Goal: Task Accomplishment & Management: Manage account settings

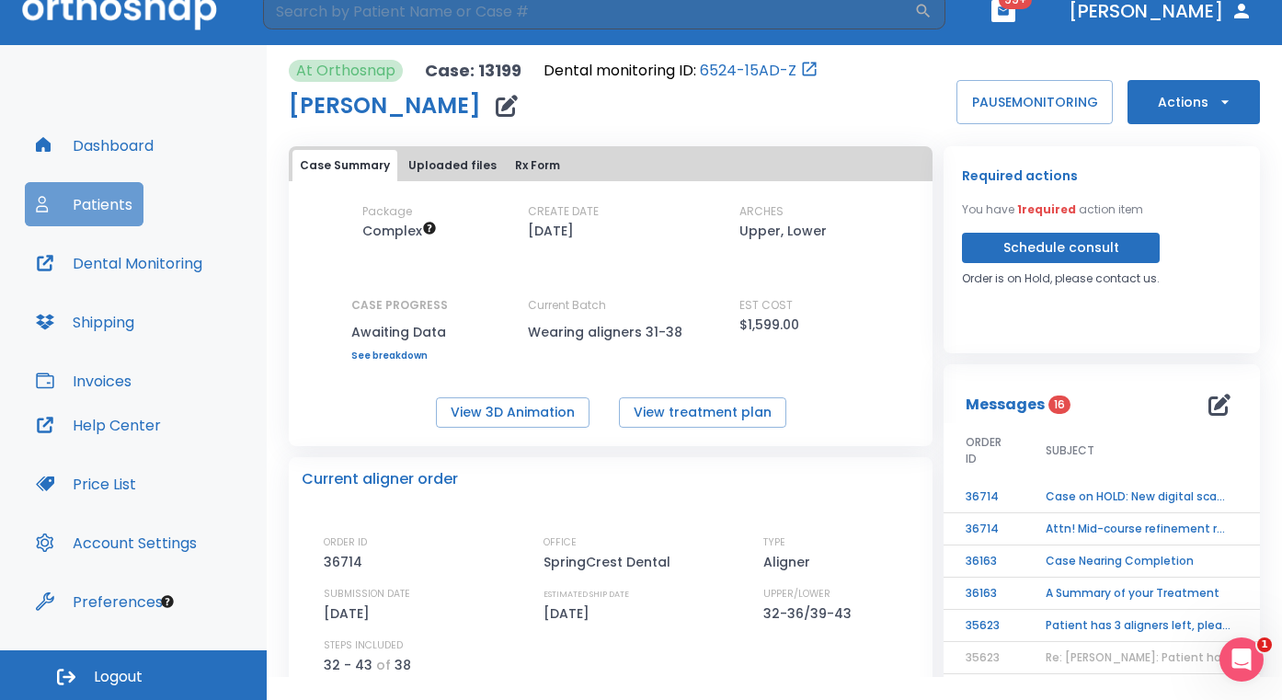
click at [92, 202] on button "Patients" at bounding box center [84, 204] width 119 height 44
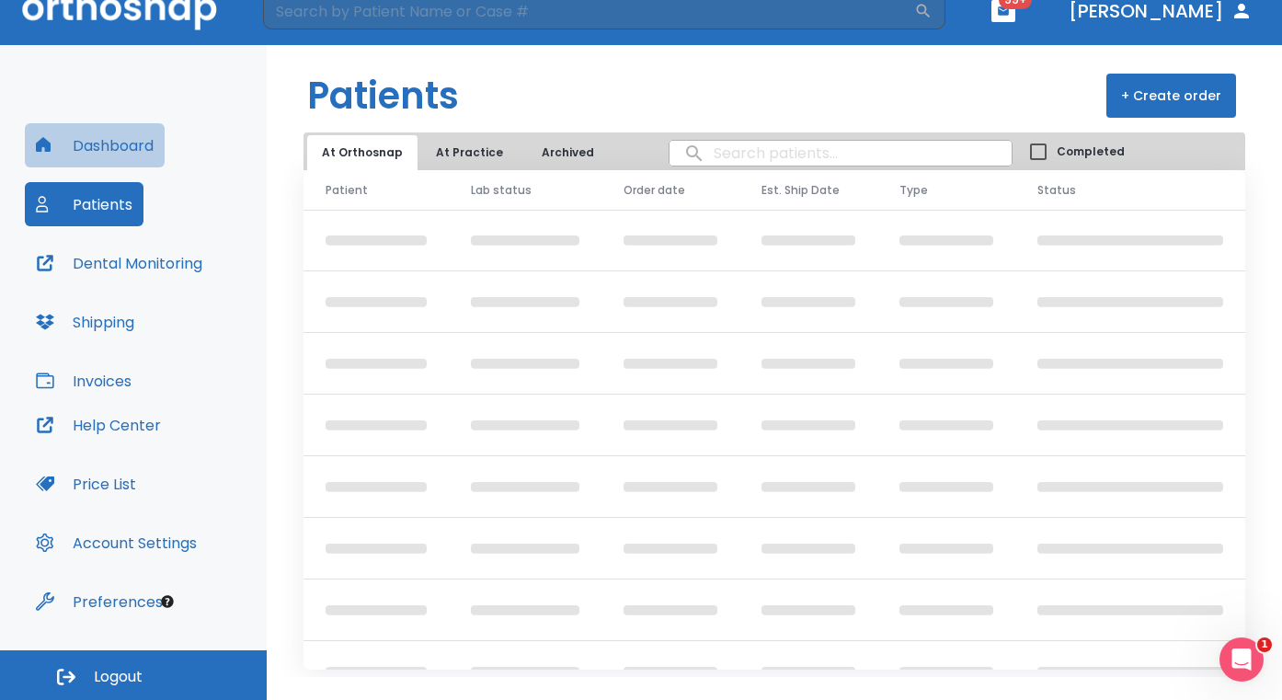
click at [104, 144] on button "Dashboard" at bounding box center [95, 145] width 140 height 44
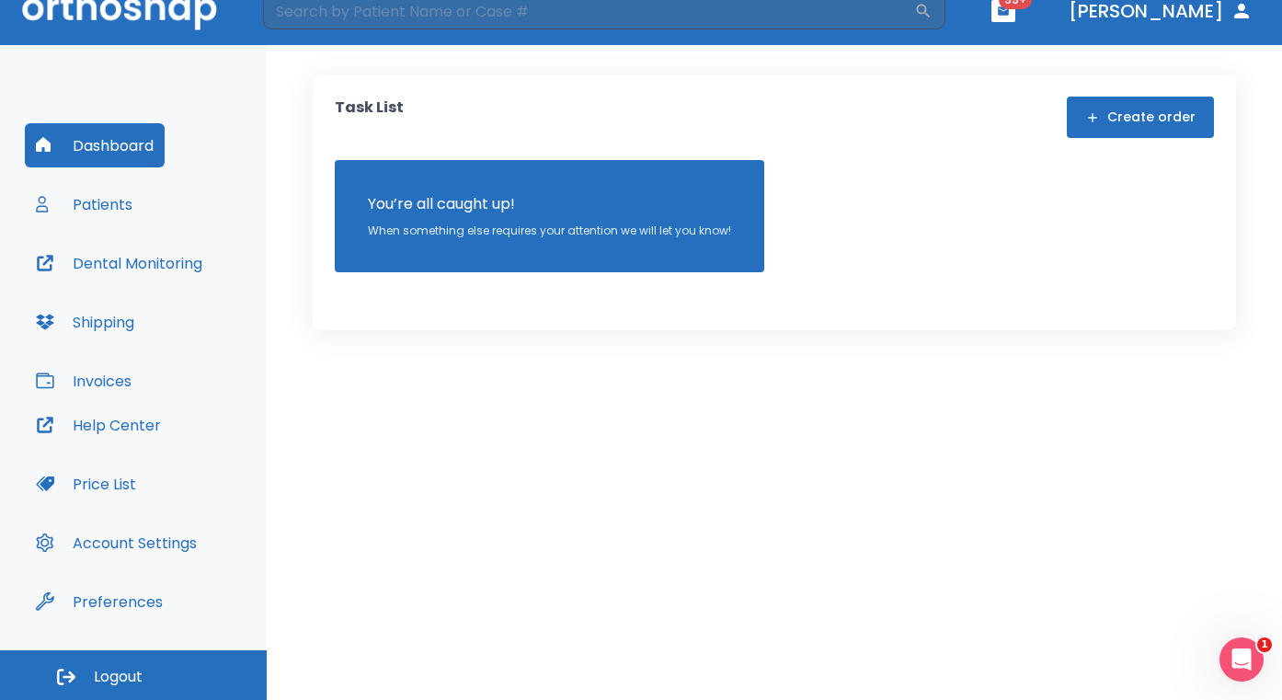
click at [94, 183] on button "Patients" at bounding box center [84, 204] width 119 height 44
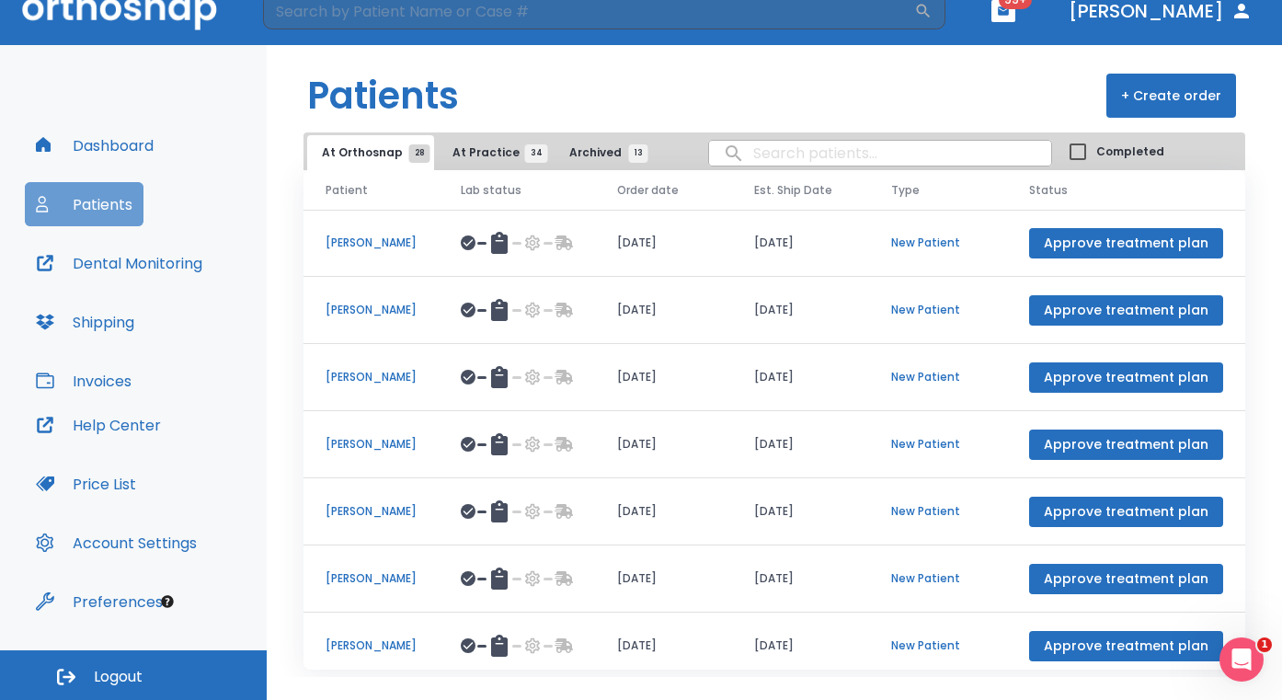
click at [94, 195] on button "Patients" at bounding box center [84, 204] width 119 height 44
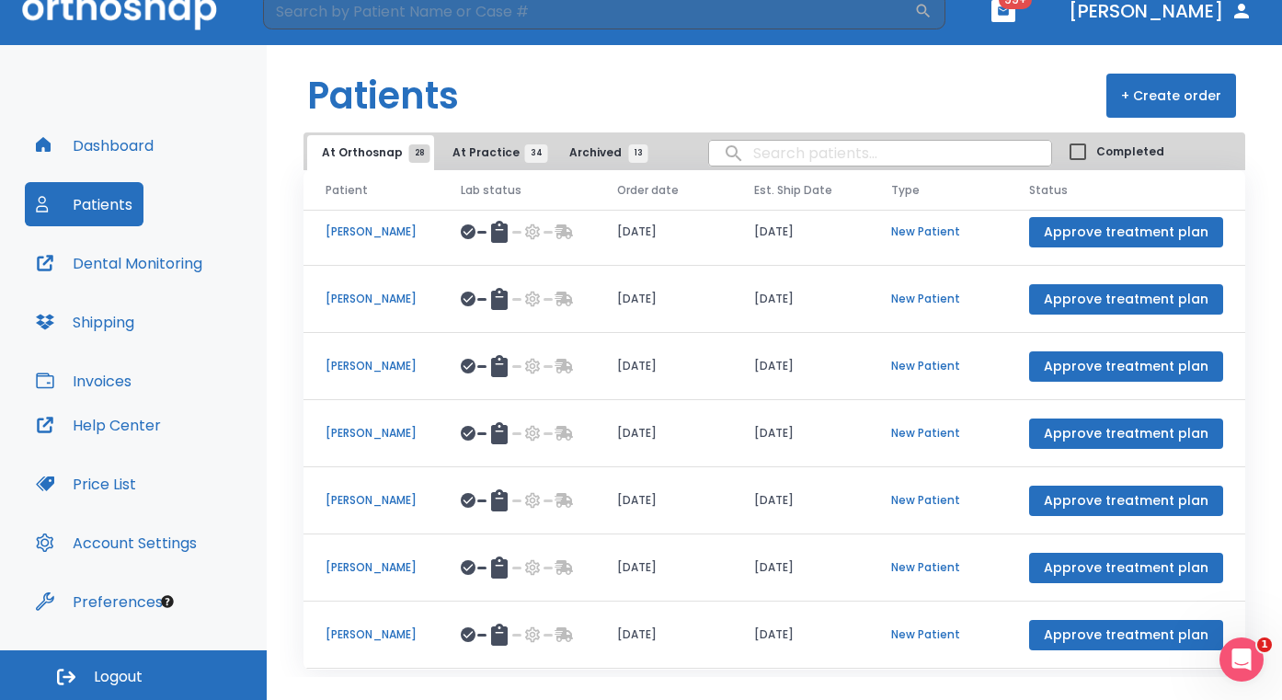
scroll to position [44, 0]
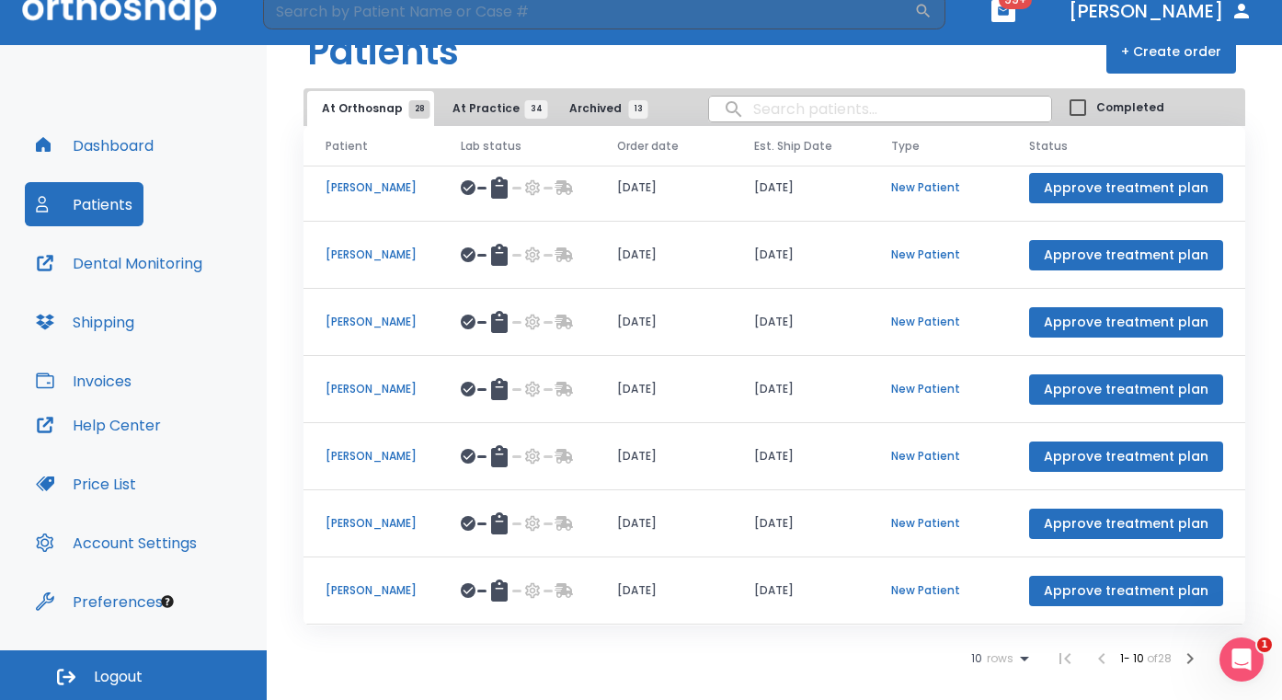
click at [376, 534] on td "[PERSON_NAME]" at bounding box center [371, 523] width 135 height 67
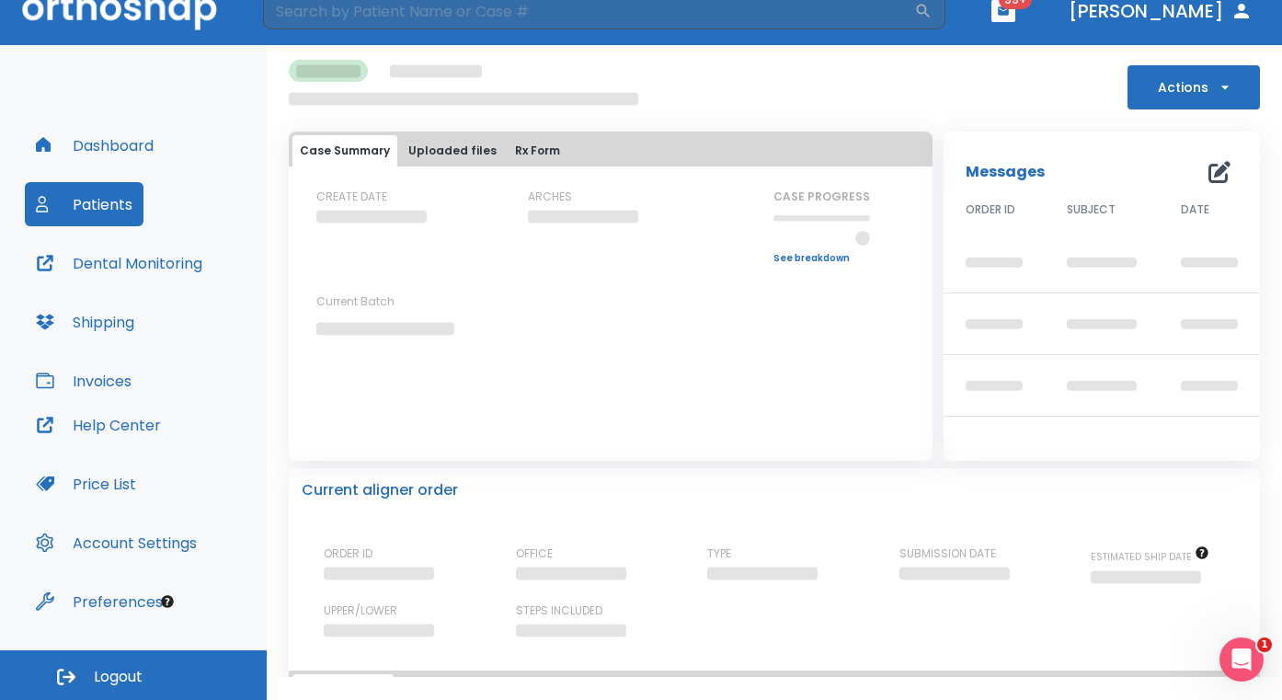
click at [1230, 83] on button "Actions" at bounding box center [1194, 87] width 132 height 44
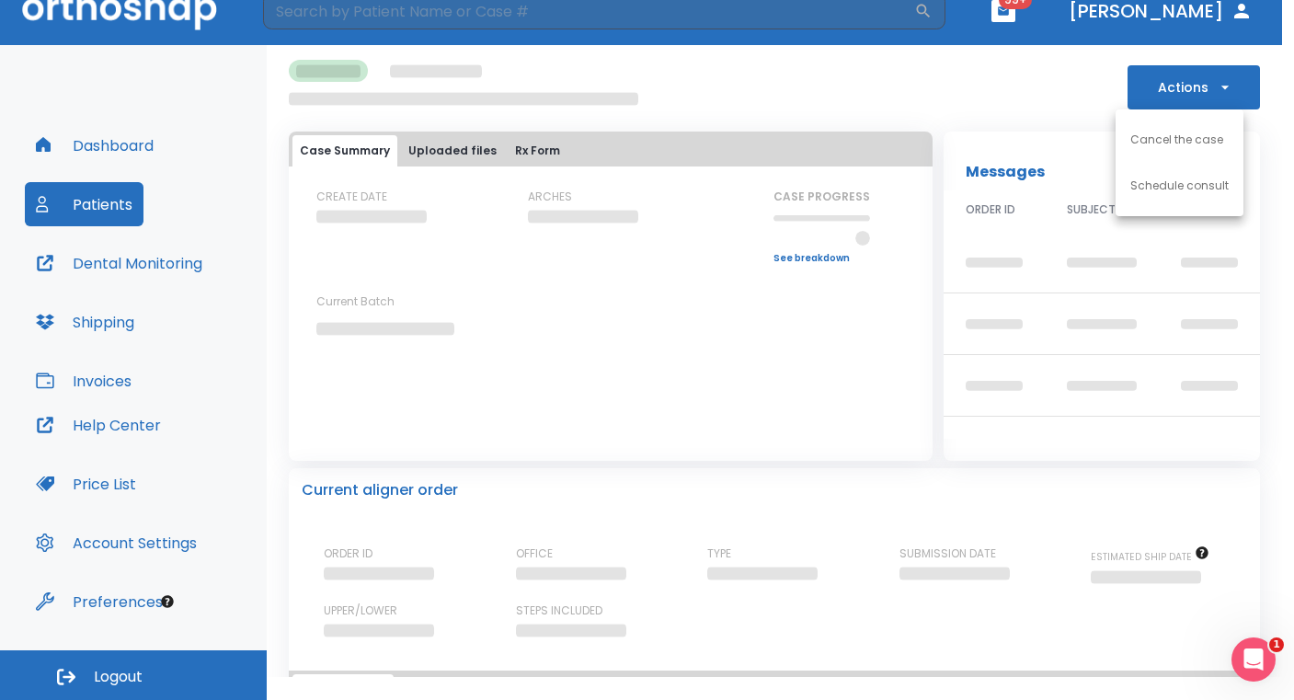
click at [1197, 145] on p "Cancel the case" at bounding box center [1177, 140] width 93 height 17
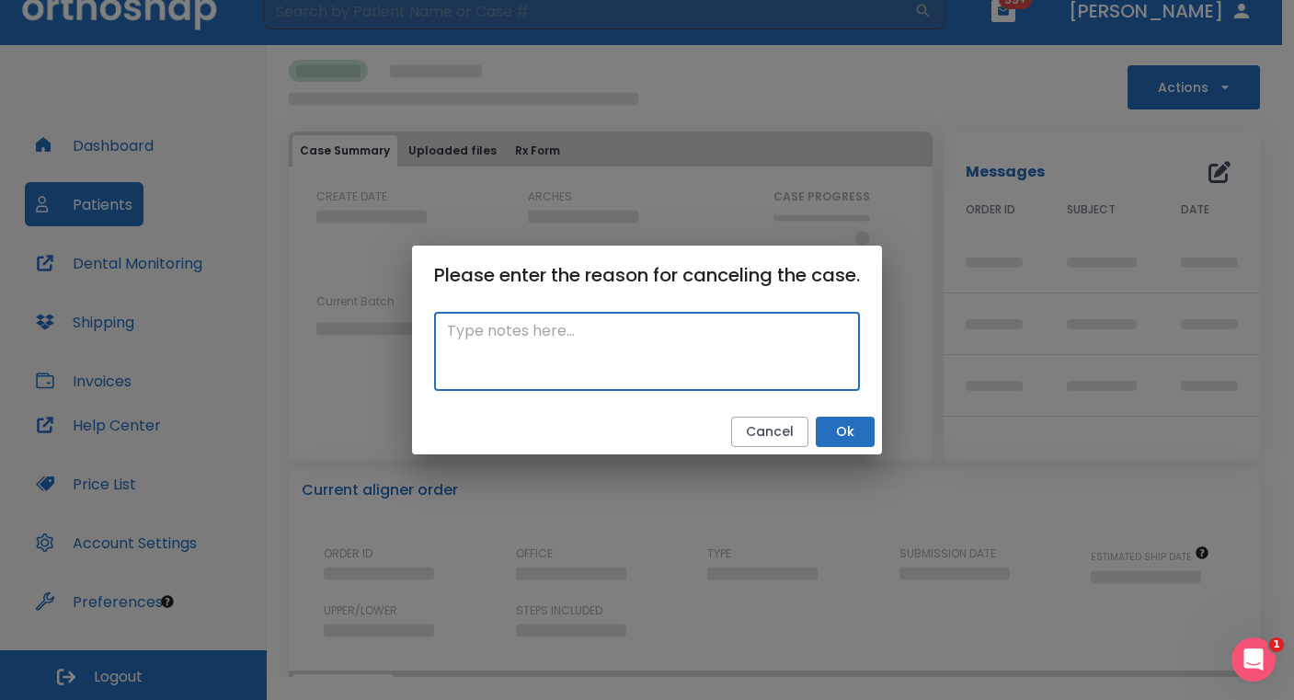
click at [617, 353] on textarea at bounding box center [647, 351] width 400 height 63
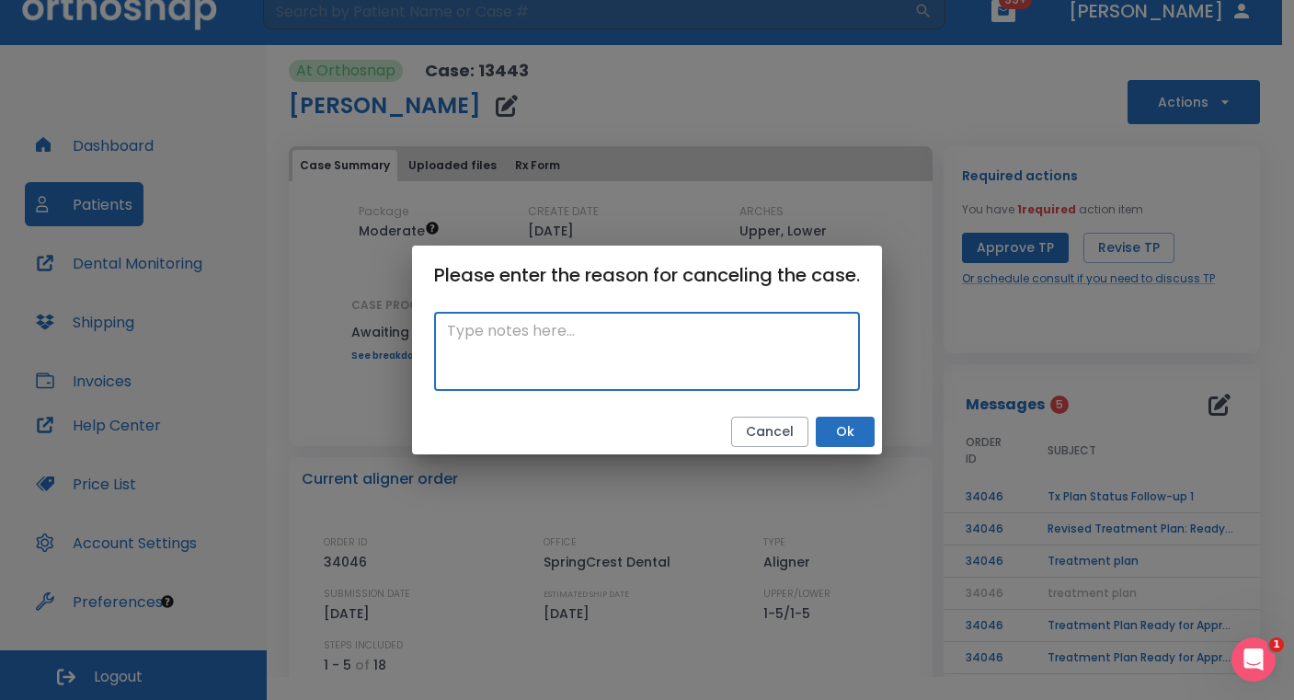
click at [834, 433] on button "Ok" at bounding box center [845, 432] width 59 height 30
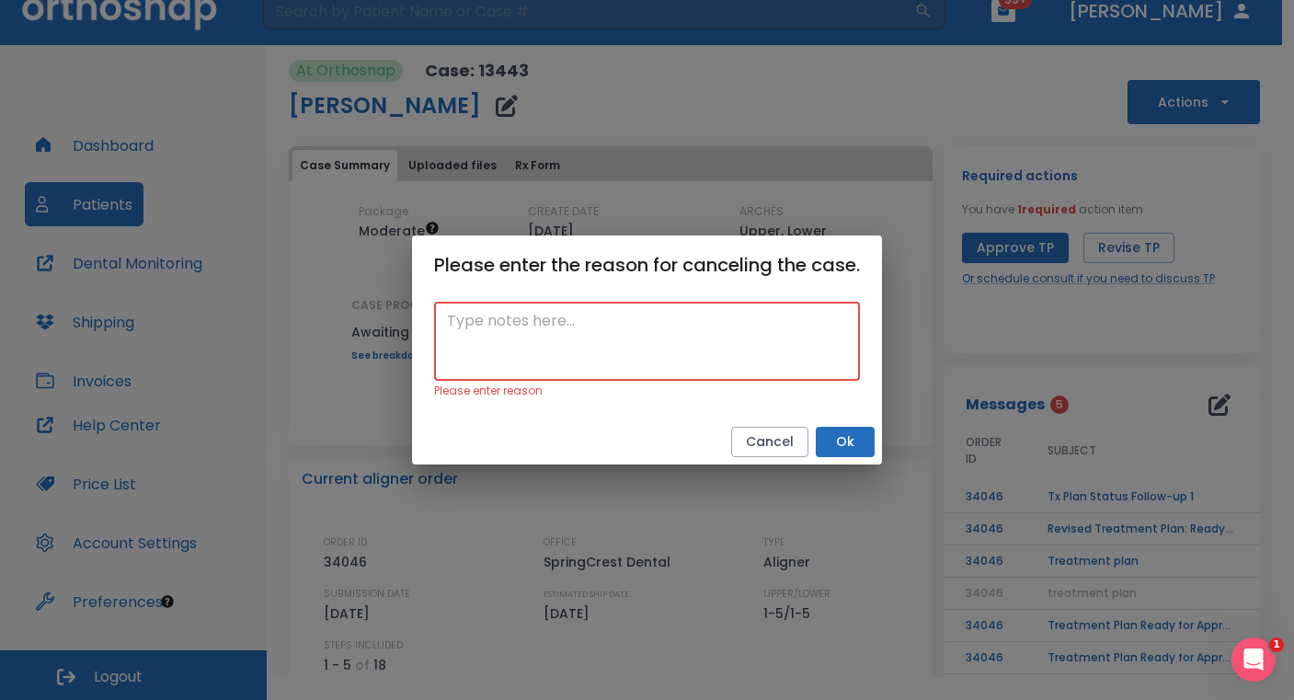
click at [641, 322] on textarea at bounding box center [647, 341] width 400 height 63
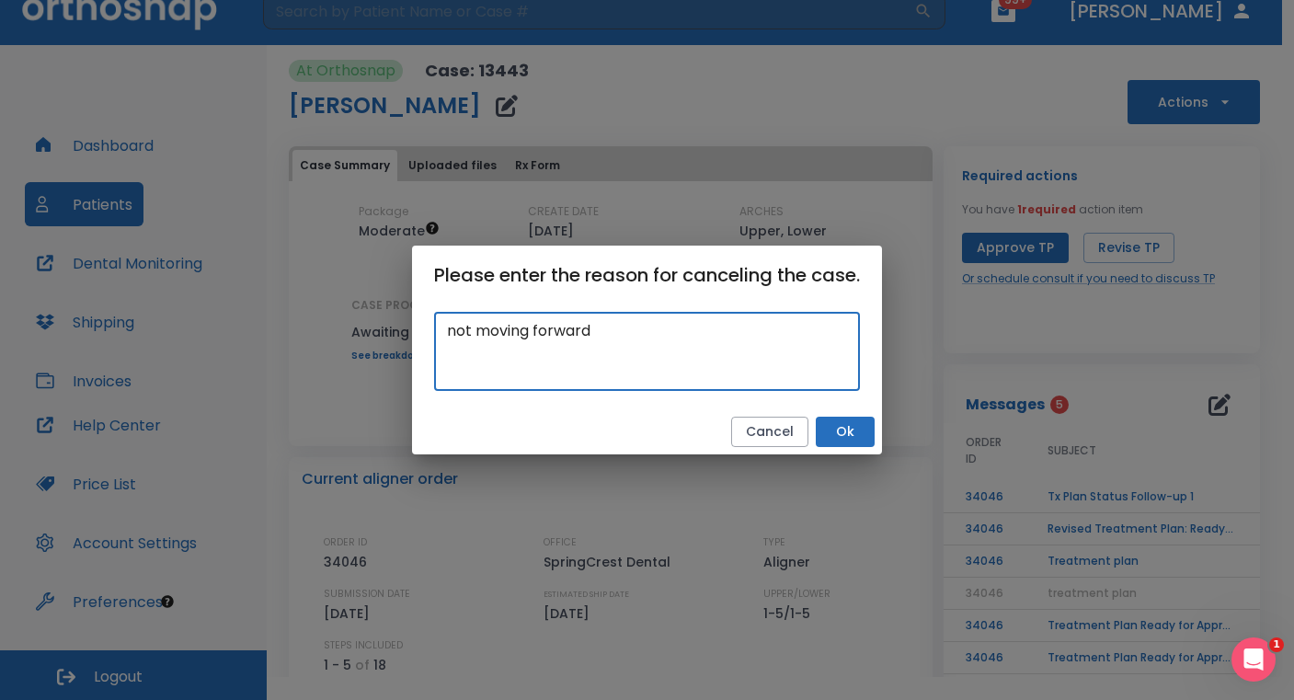
type textarea "not moving forward"
click at [849, 427] on button "Ok" at bounding box center [845, 432] width 59 height 30
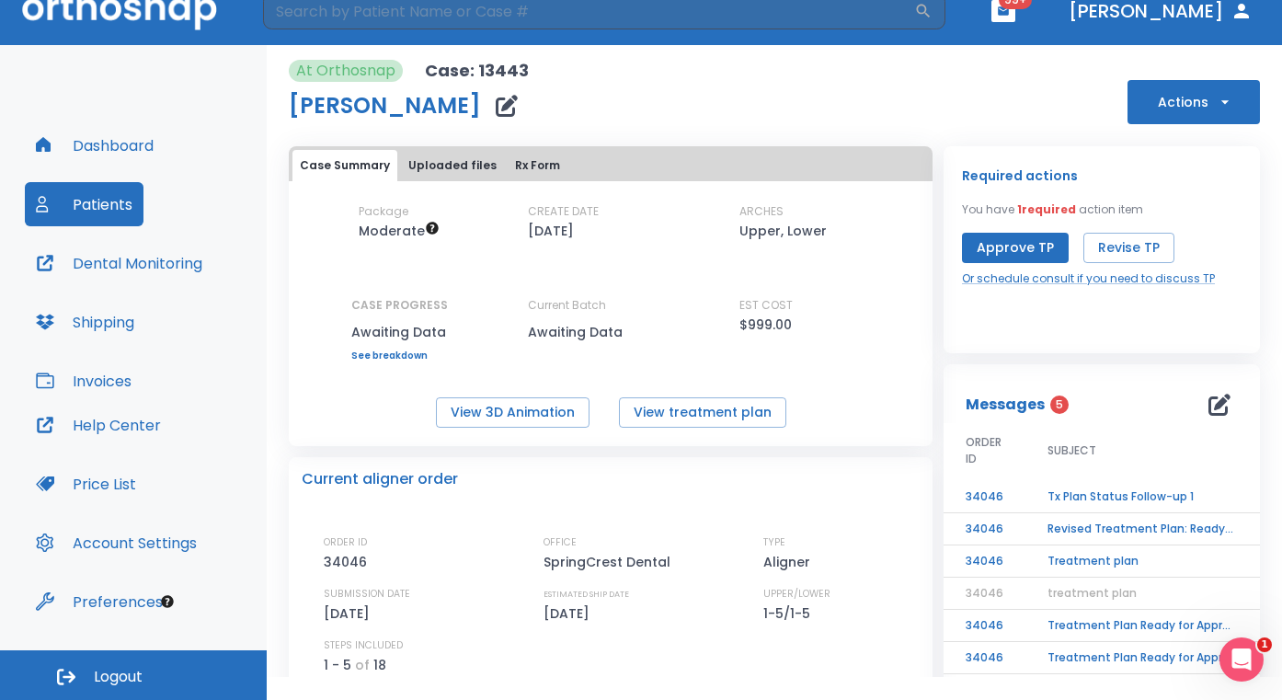
click at [114, 178] on div "Dashboard Patients Dental Monitoring Shipping Invoices" at bounding box center [133, 263] width 217 height 280
click at [111, 201] on button "Patients" at bounding box center [84, 204] width 119 height 44
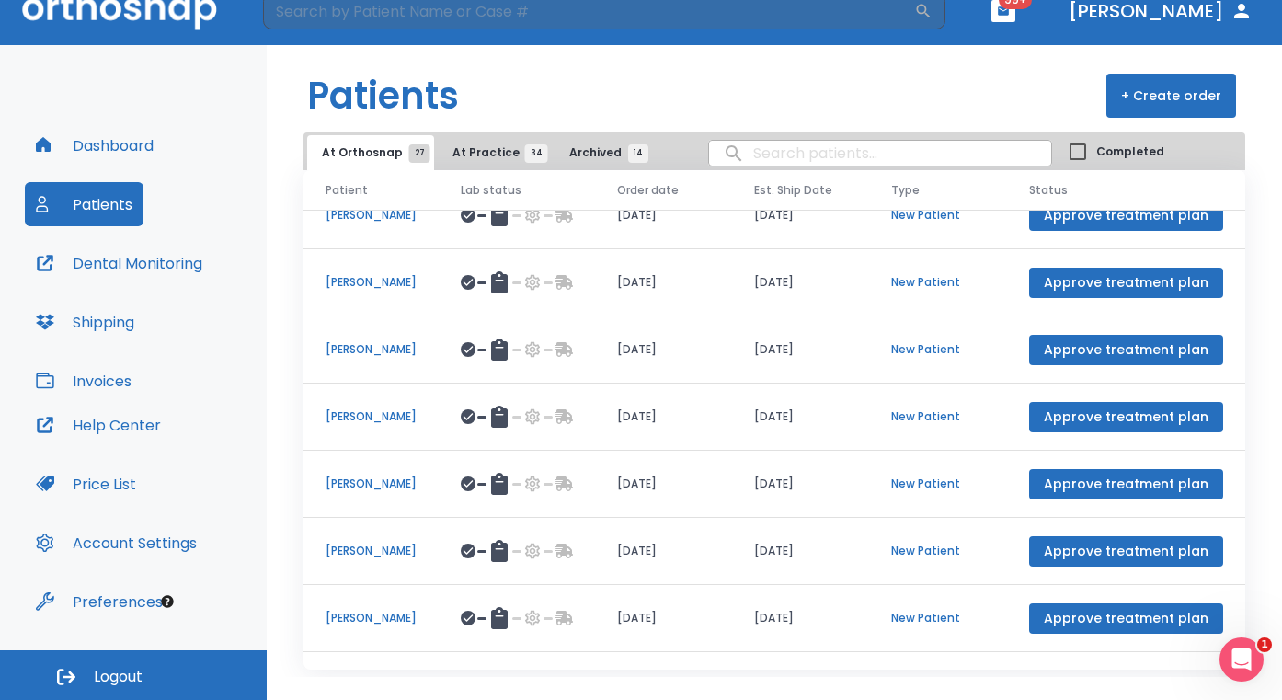
scroll to position [163, 0]
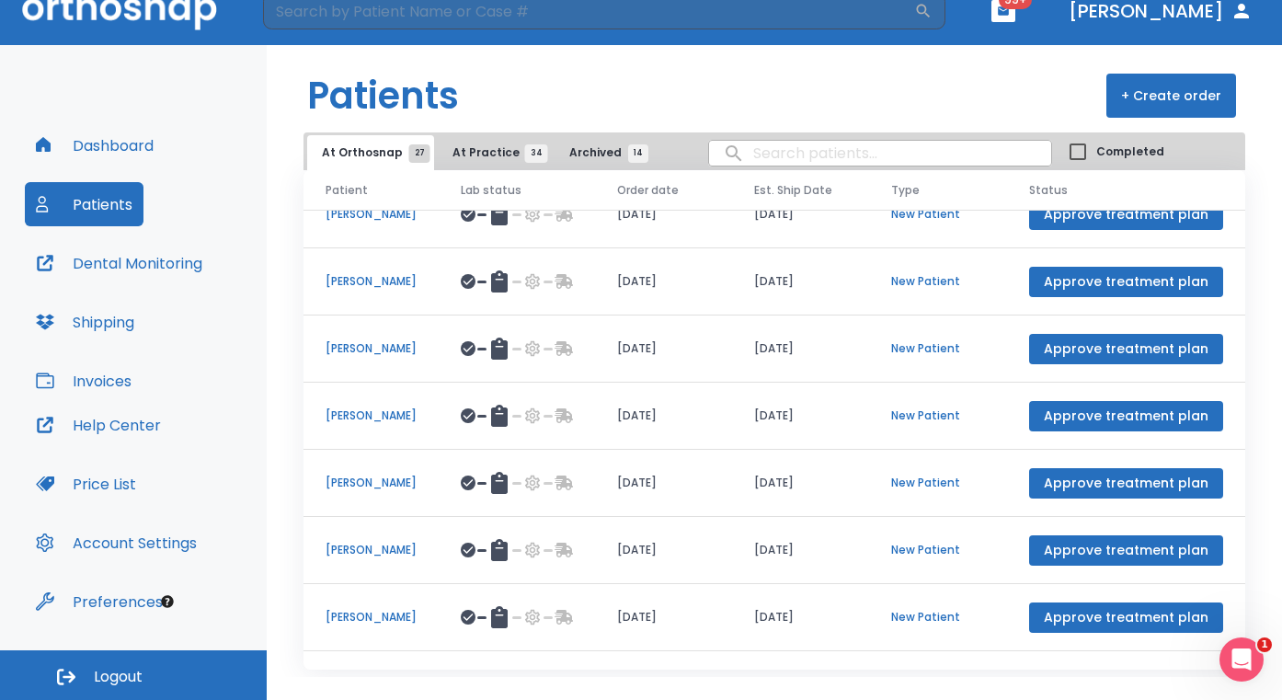
click at [368, 487] on td "[PERSON_NAME]" at bounding box center [371, 483] width 135 height 67
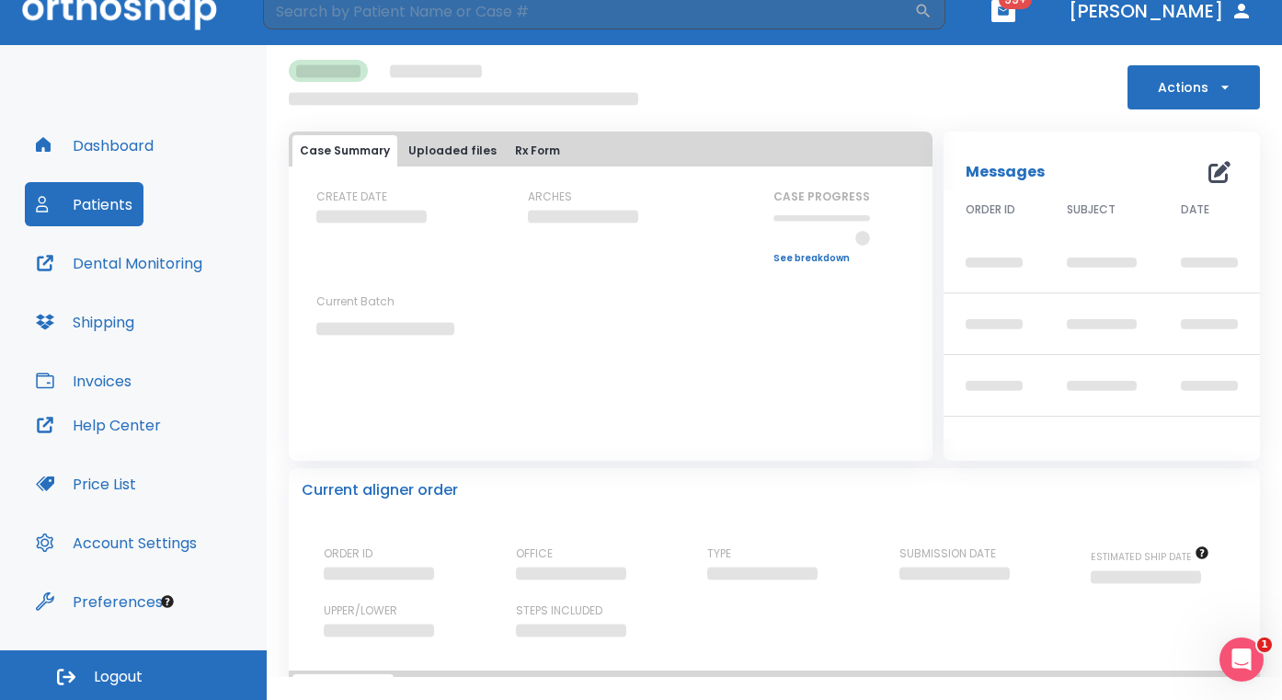
click at [1223, 83] on button "Actions" at bounding box center [1194, 87] width 132 height 44
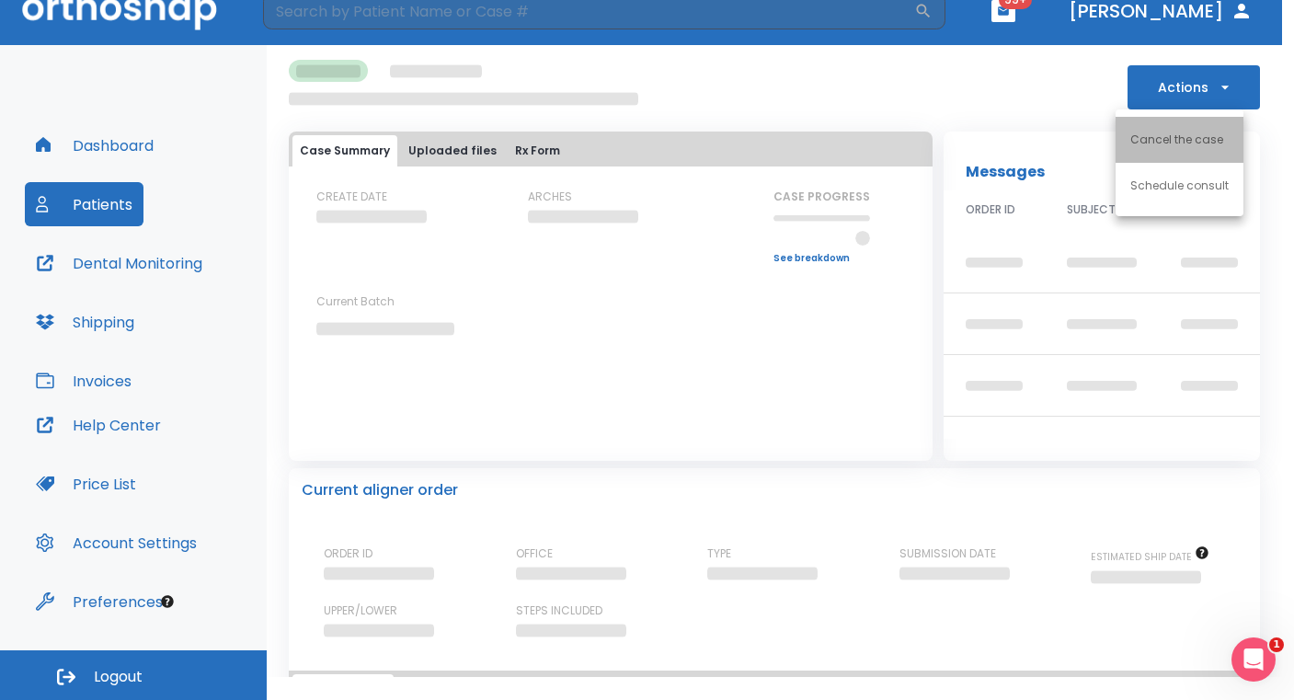
click at [1196, 135] on p "Cancel the case" at bounding box center [1177, 140] width 93 height 17
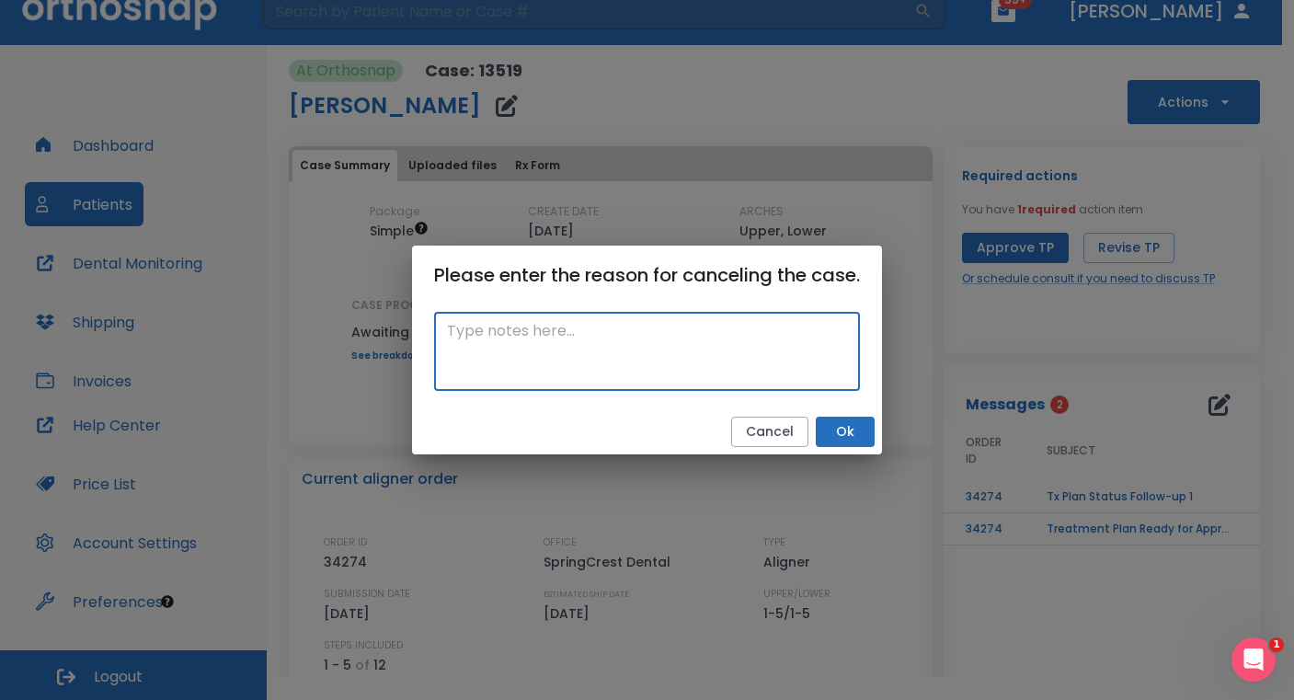
click at [636, 357] on textarea at bounding box center [647, 351] width 400 height 63
type textarea "patient not ready"
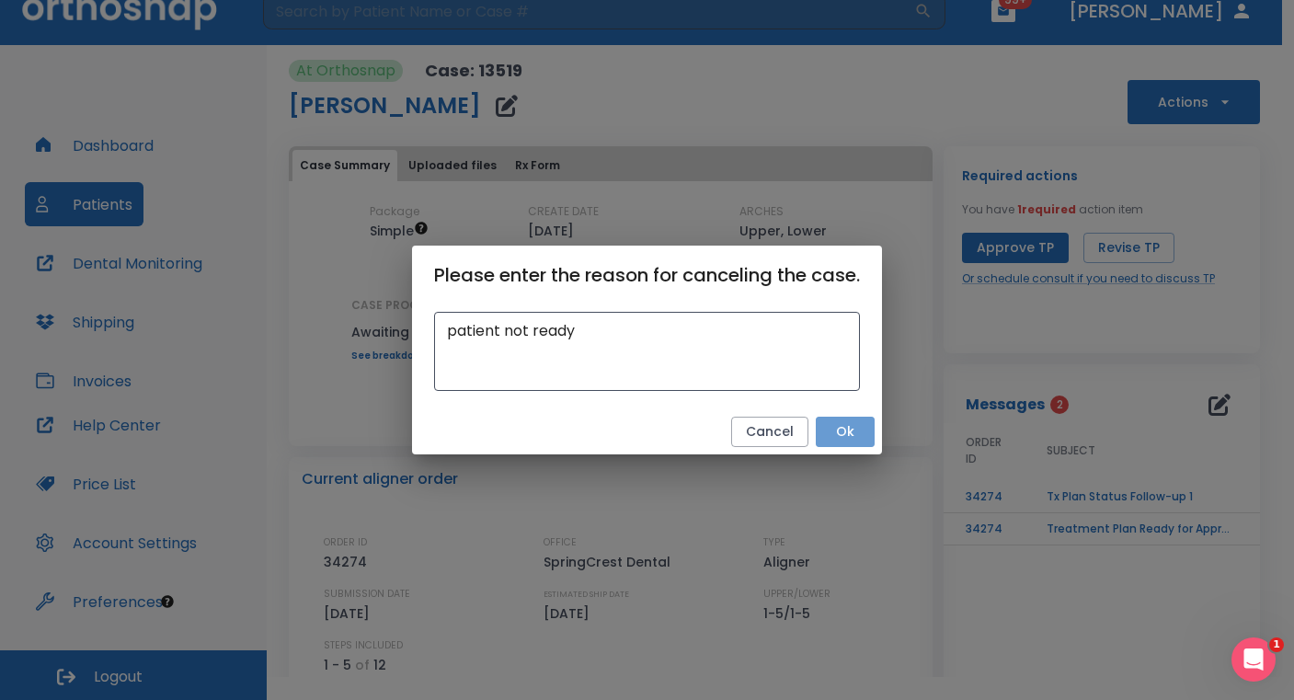
click at [857, 431] on button "Ok" at bounding box center [845, 432] width 59 height 30
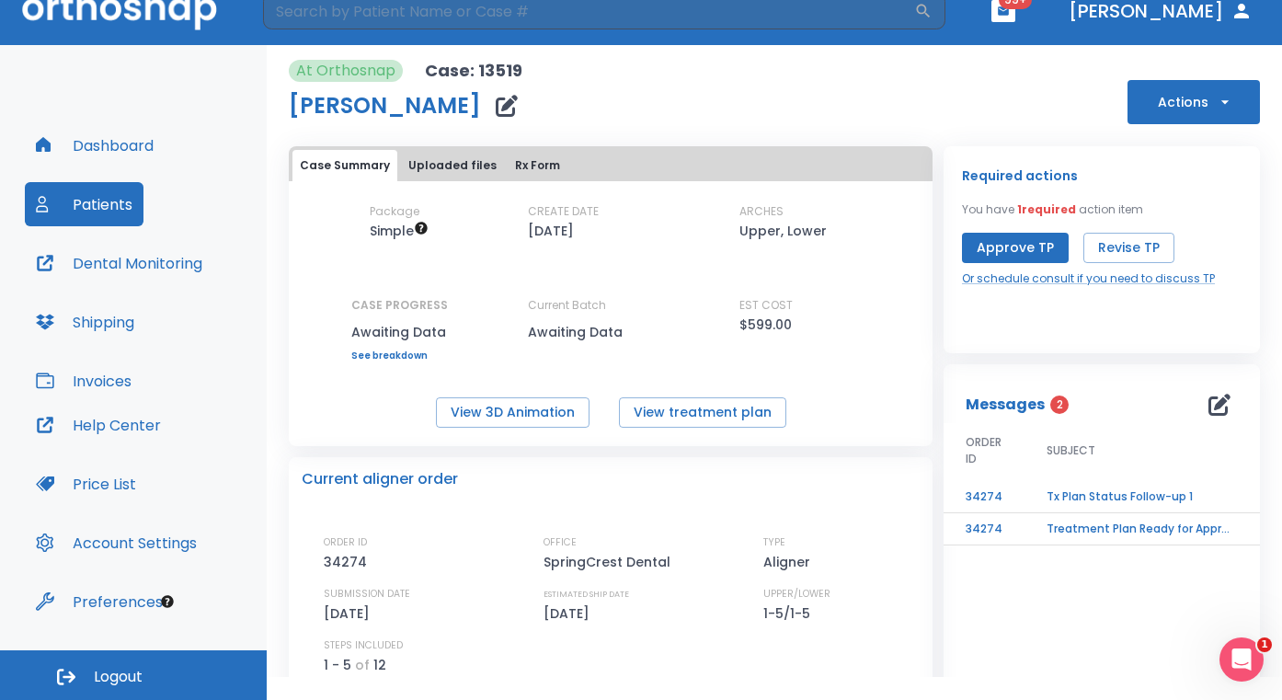
click at [105, 194] on button "Patients" at bounding box center [84, 204] width 119 height 44
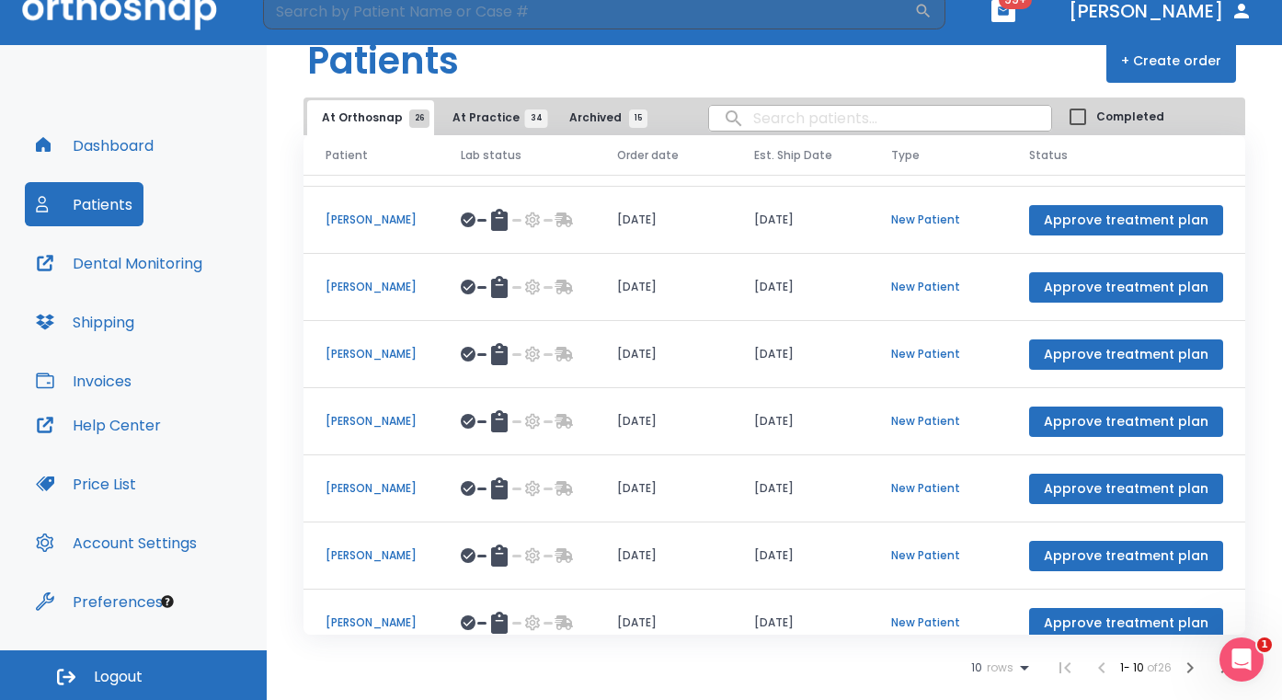
scroll to position [62, 0]
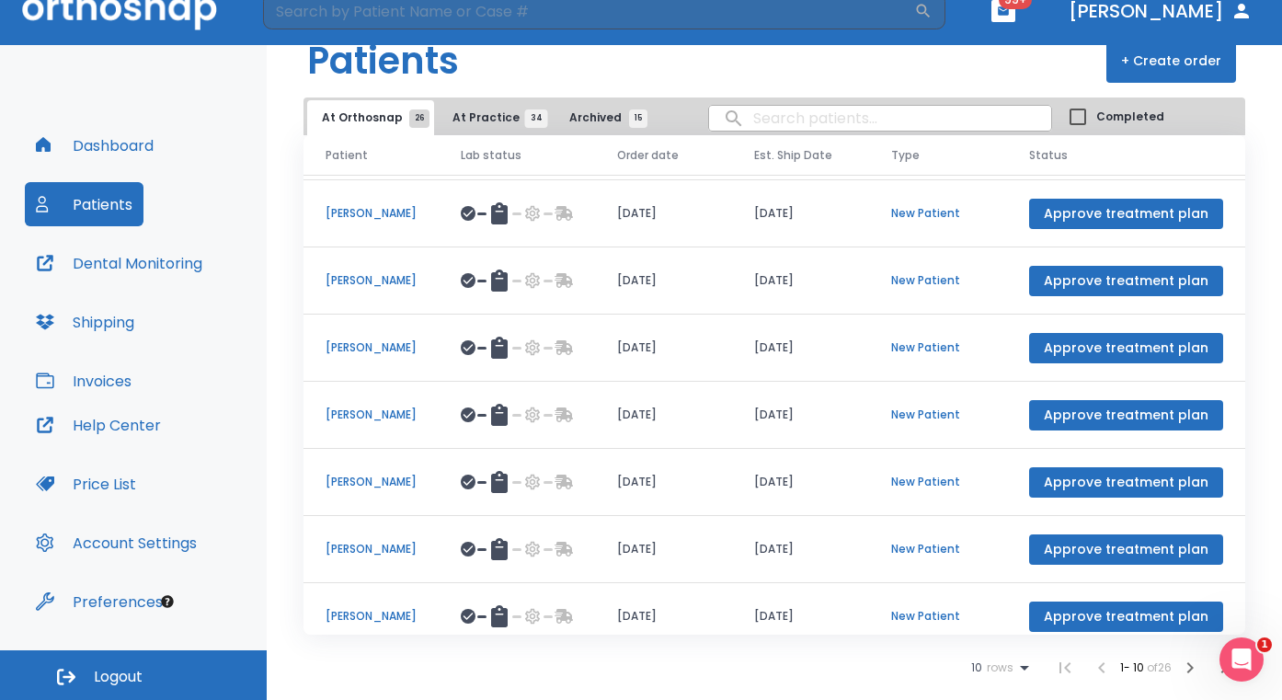
click at [398, 356] on p "[PERSON_NAME]" at bounding box center [371, 347] width 91 height 17
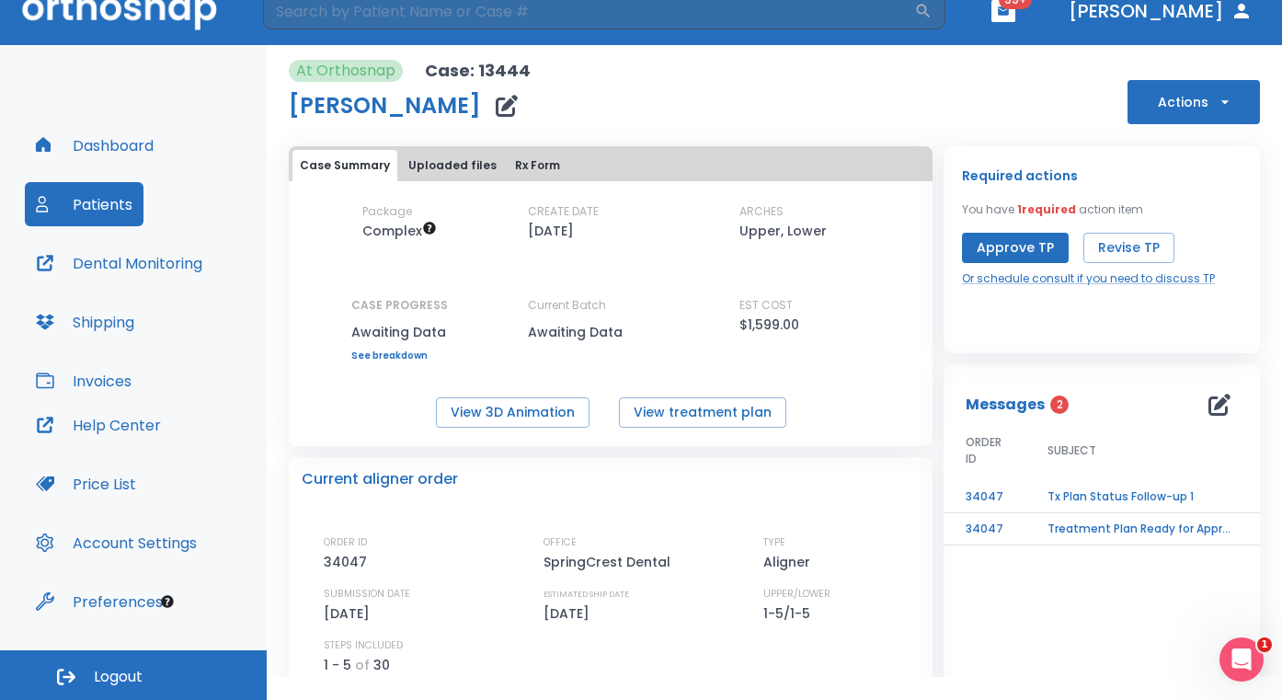
click at [1225, 115] on button "Actions" at bounding box center [1194, 102] width 132 height 44
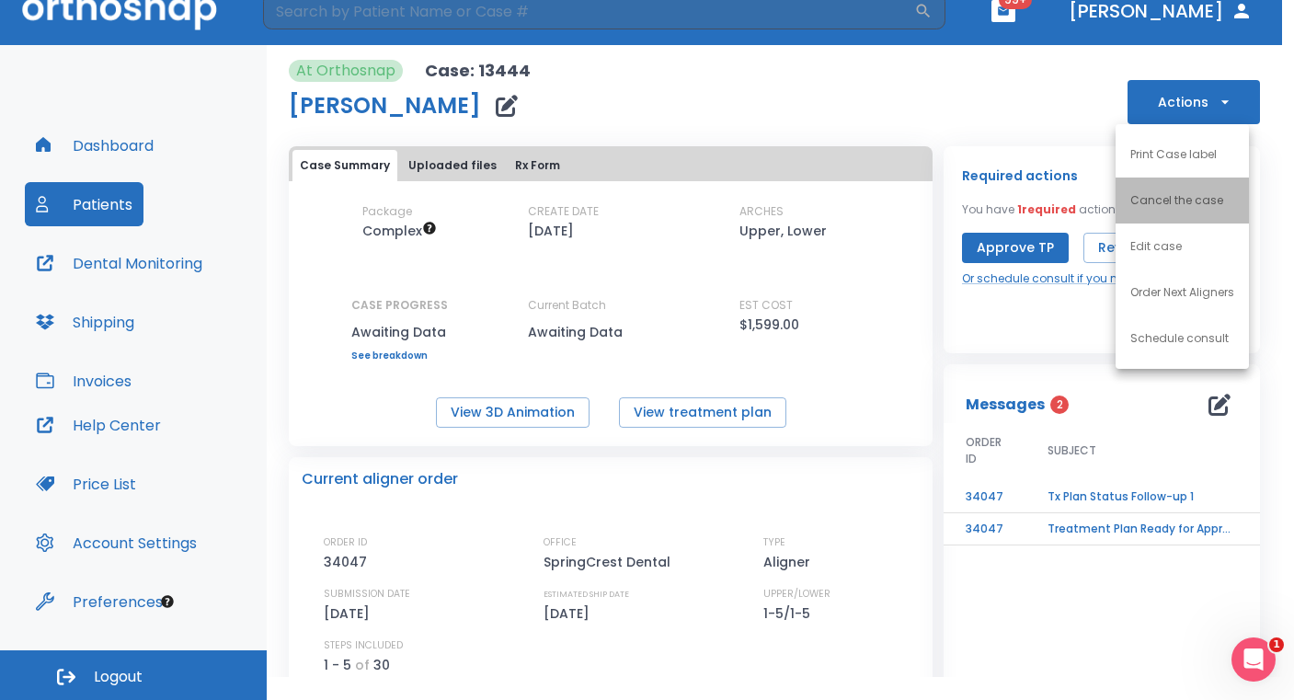
click at [1194, 213] on li "Cancel the case" at bounding box center [1182, 201] width 133 height 46
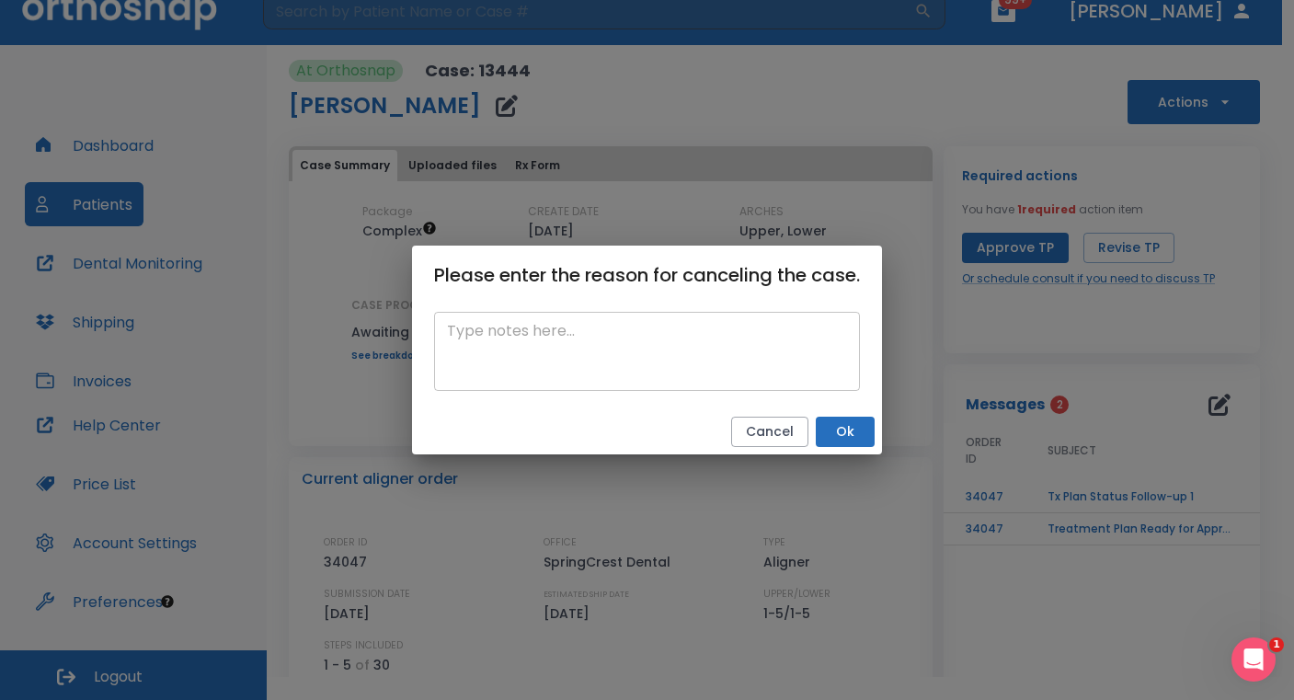
click at [731, 333] on textarea at bounding box center [647, 351] width 400 height 63
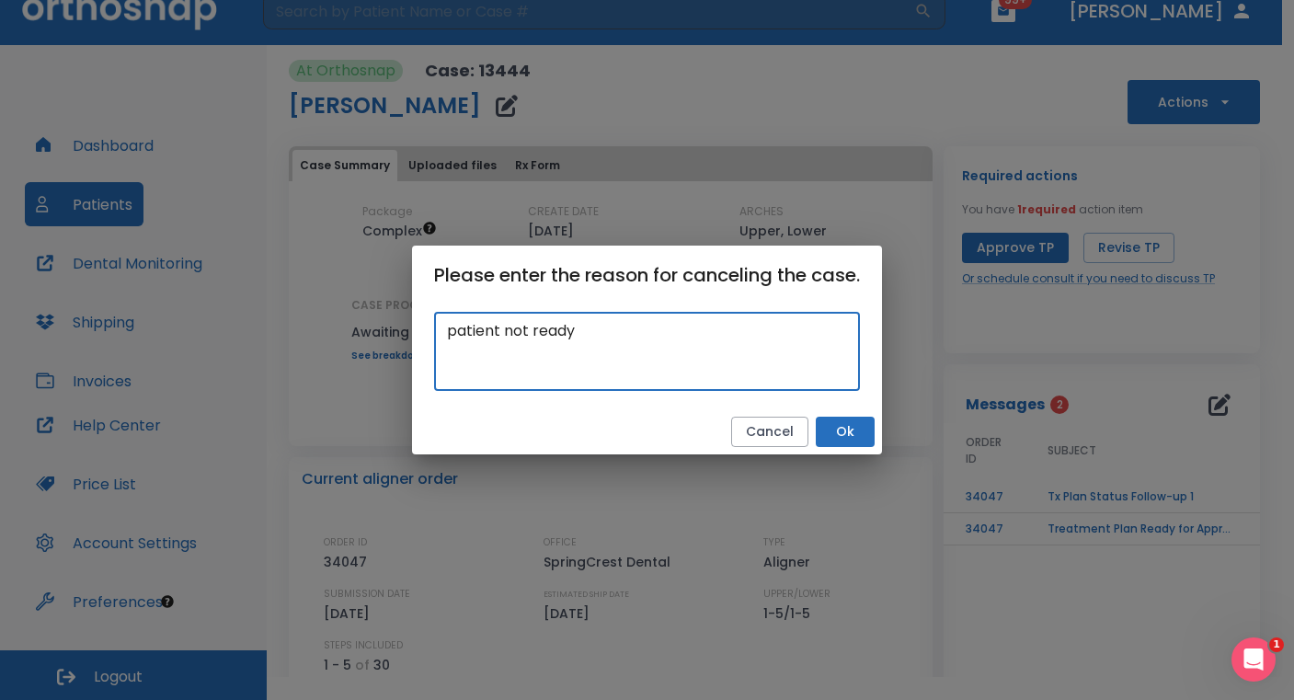
type textarea "patient not ready"
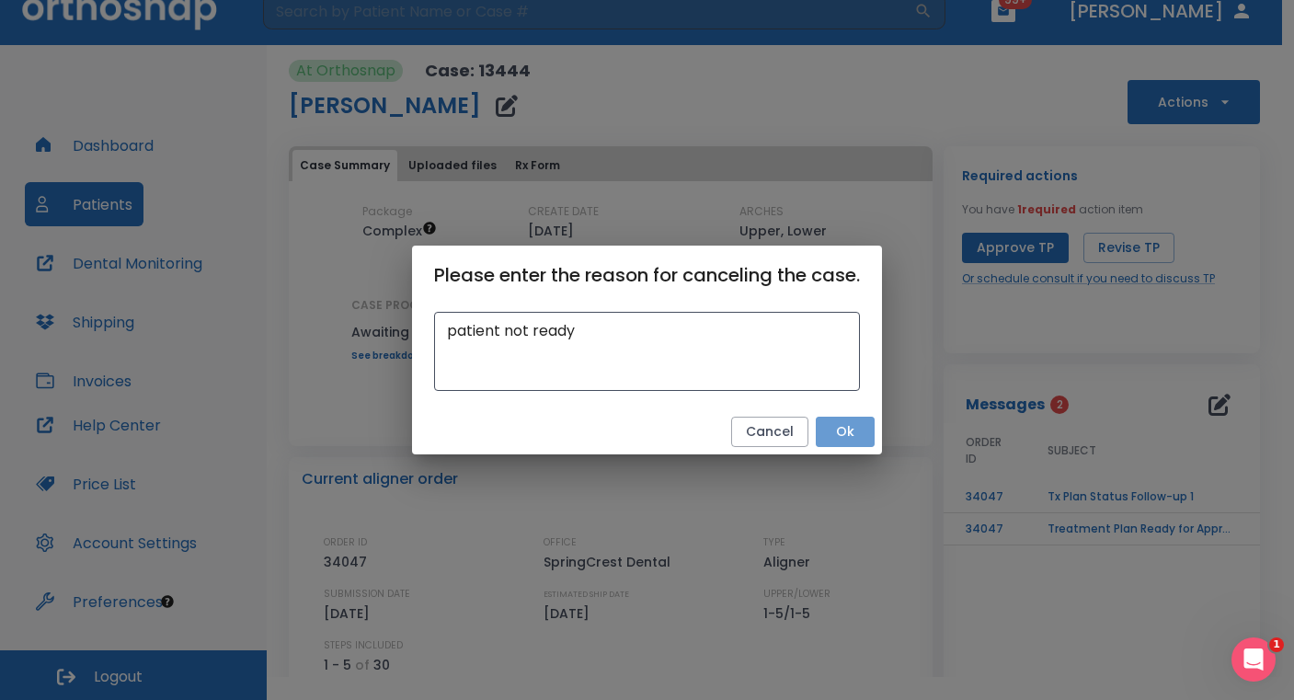
click at [838, 434] on button "Ok" at bounding box center [845, 432] width 59 height 30
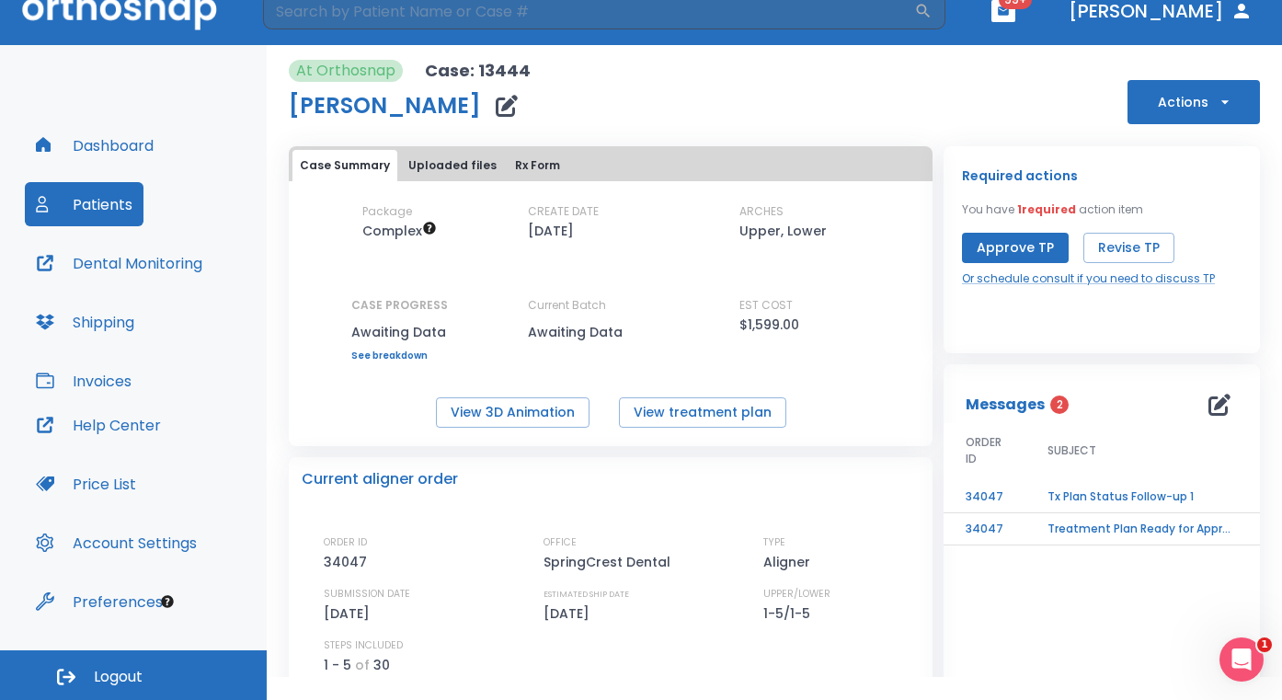
click at [98, 199] on button "Patients" at bounding box center [84, 204] width 119 height 44
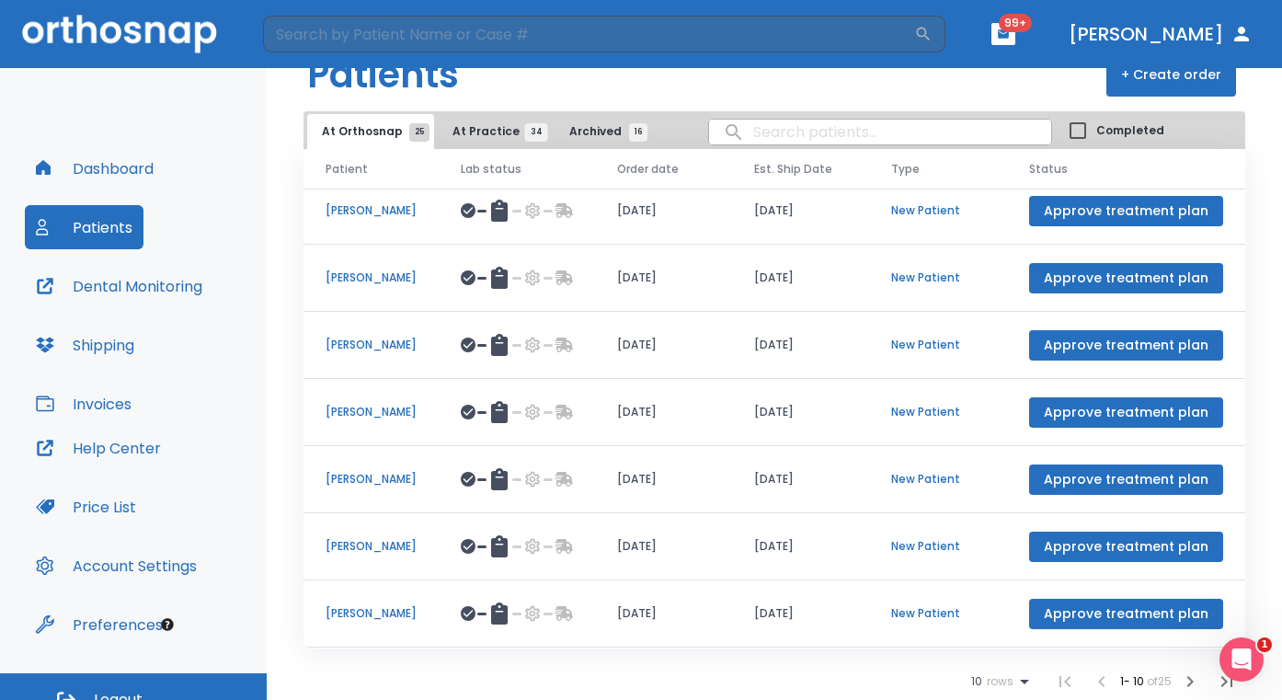
scroll to position [23, 0]
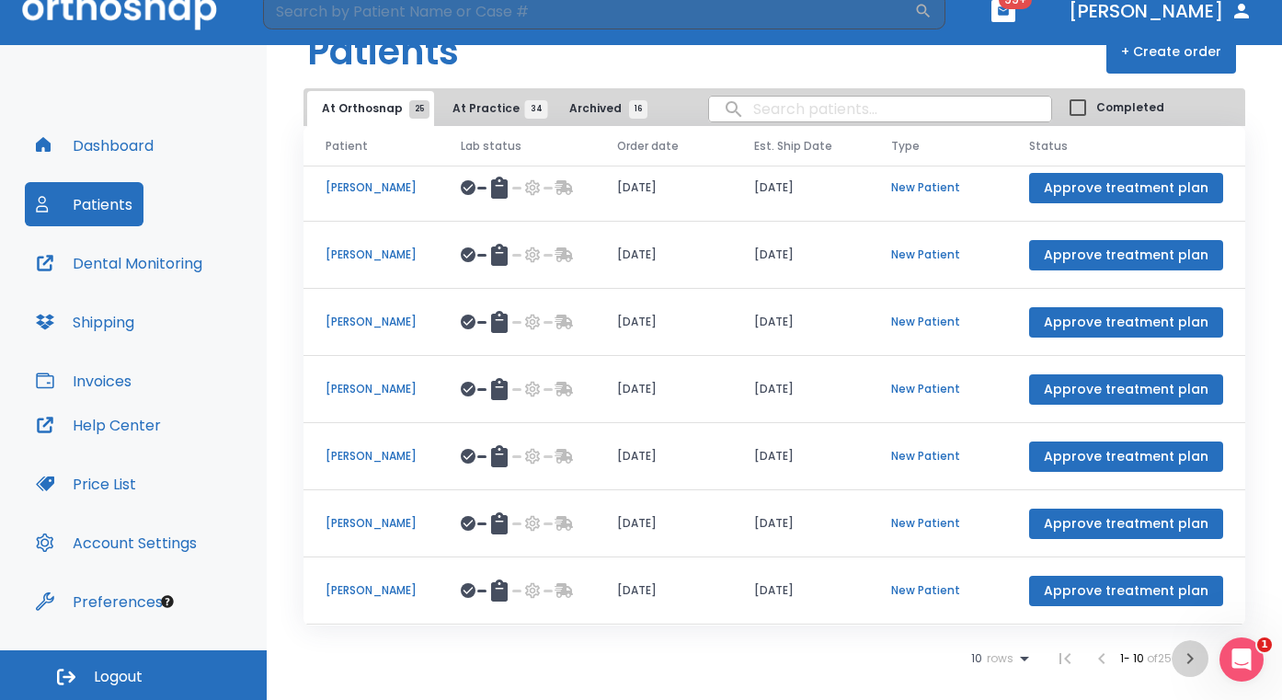
click at [1184, 656] on icon "button" at bounding box center [1190, 659] width 22 height 22
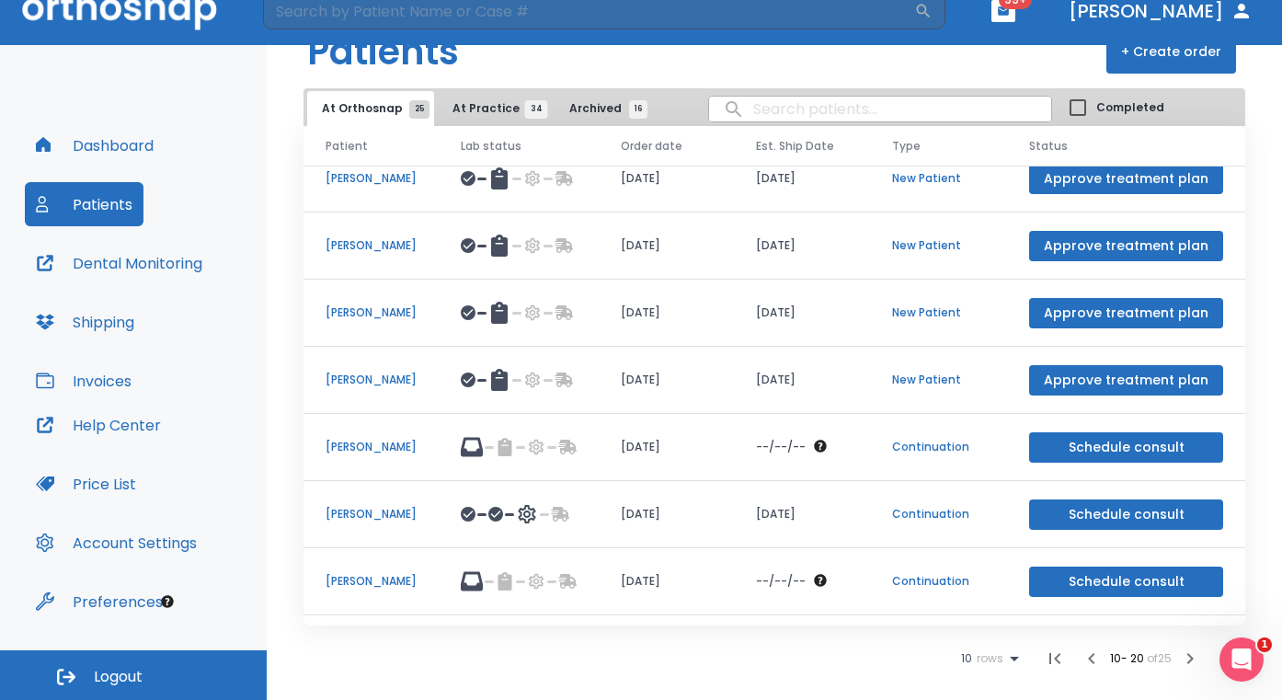
scroll to position [120, 0]
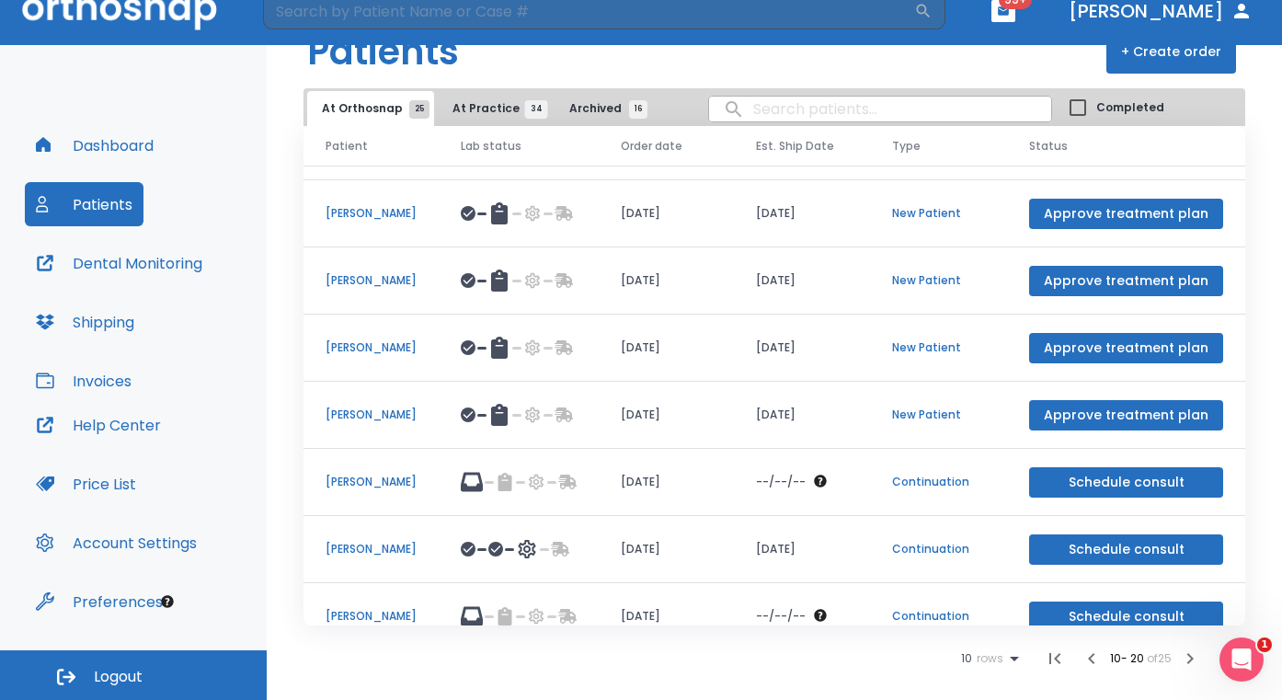
click at [398, 490] on p "[PERSON_NAME]" at bounding box center [371, 482] width 91 height 17
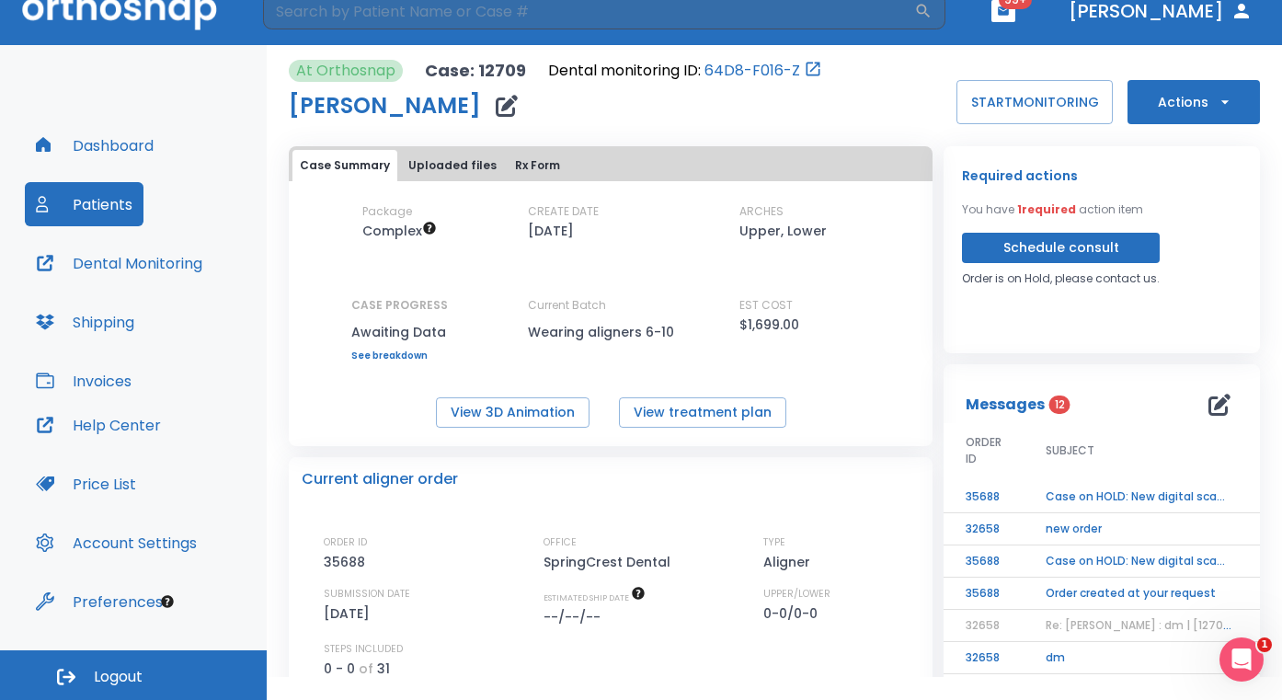
click at [1062, 524] on td "new order" at bounding box center [1139, 529] width 230 height 32
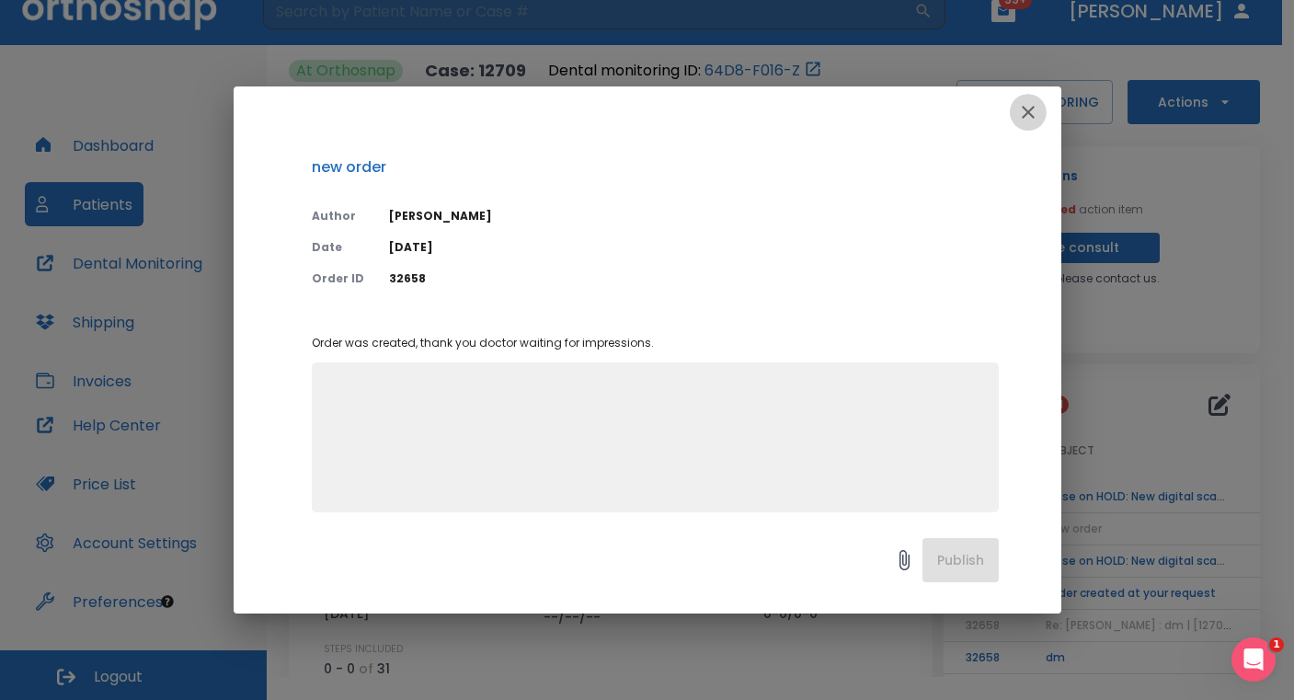
click at [1032, 114] on icon "button" at bounding box center [1028, 112] width 22 height 22
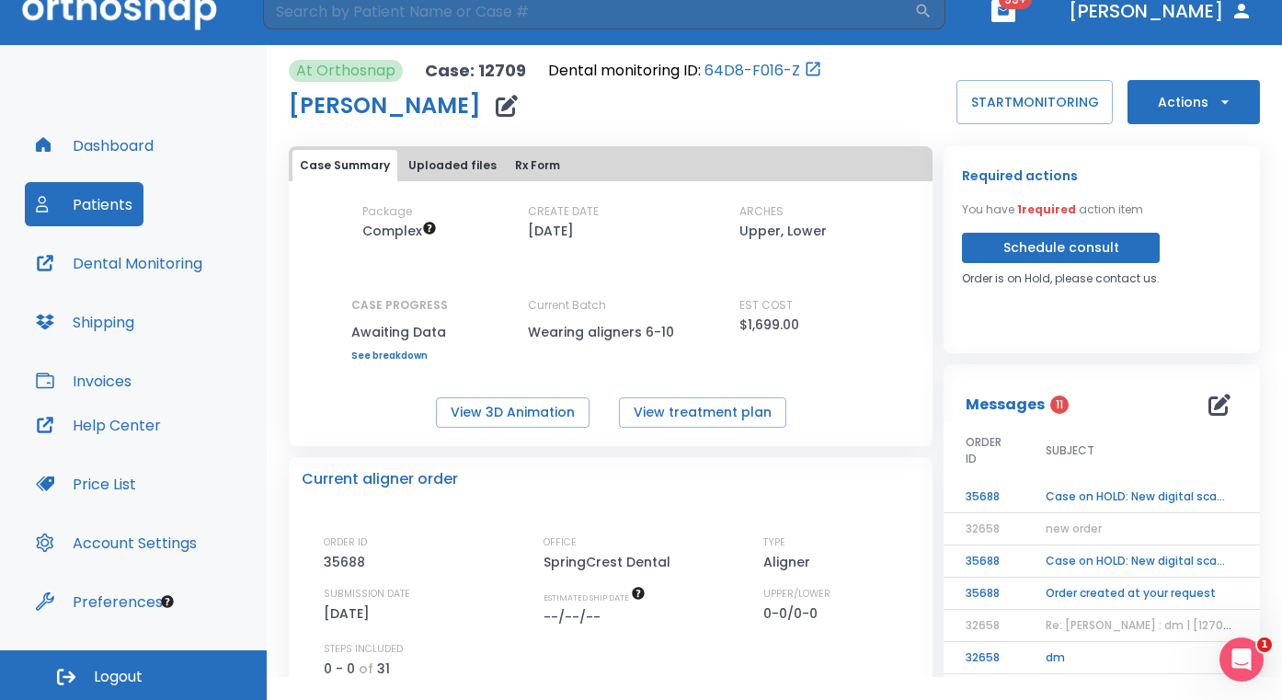
click at [1083, 497] on td "Case on HOLD: New digital scans required" at bounding box center [1139, 497] width 230 height 32
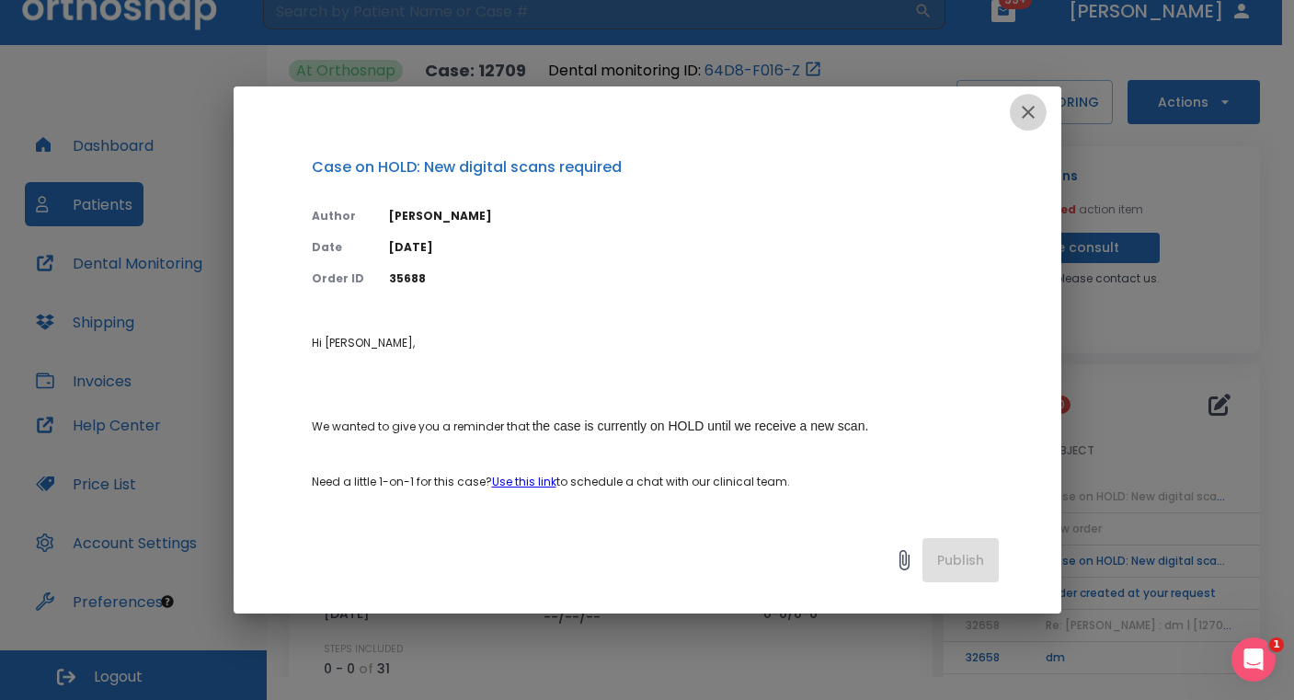
click at [1029, 117] on icon "button" at bounding box center [1028, 112] width 22 height 22
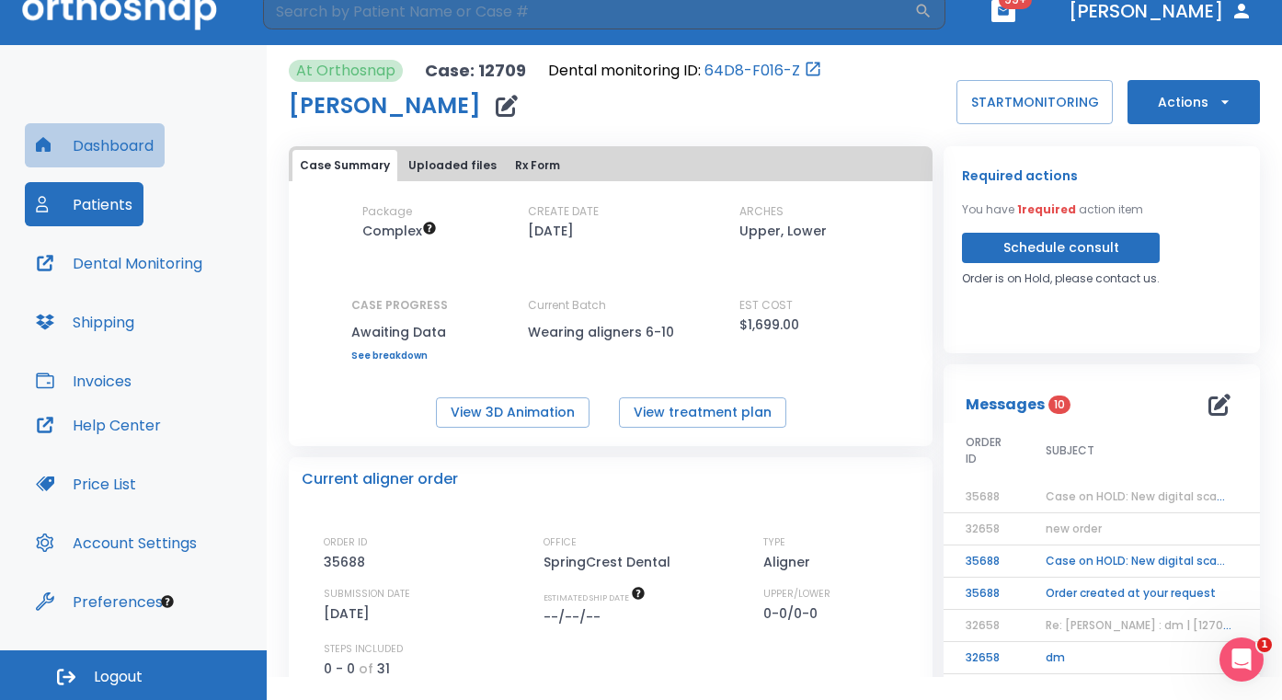
click at [104, 151] on button "Dashboard" at bounding box center [95, 145] width 140 height 44
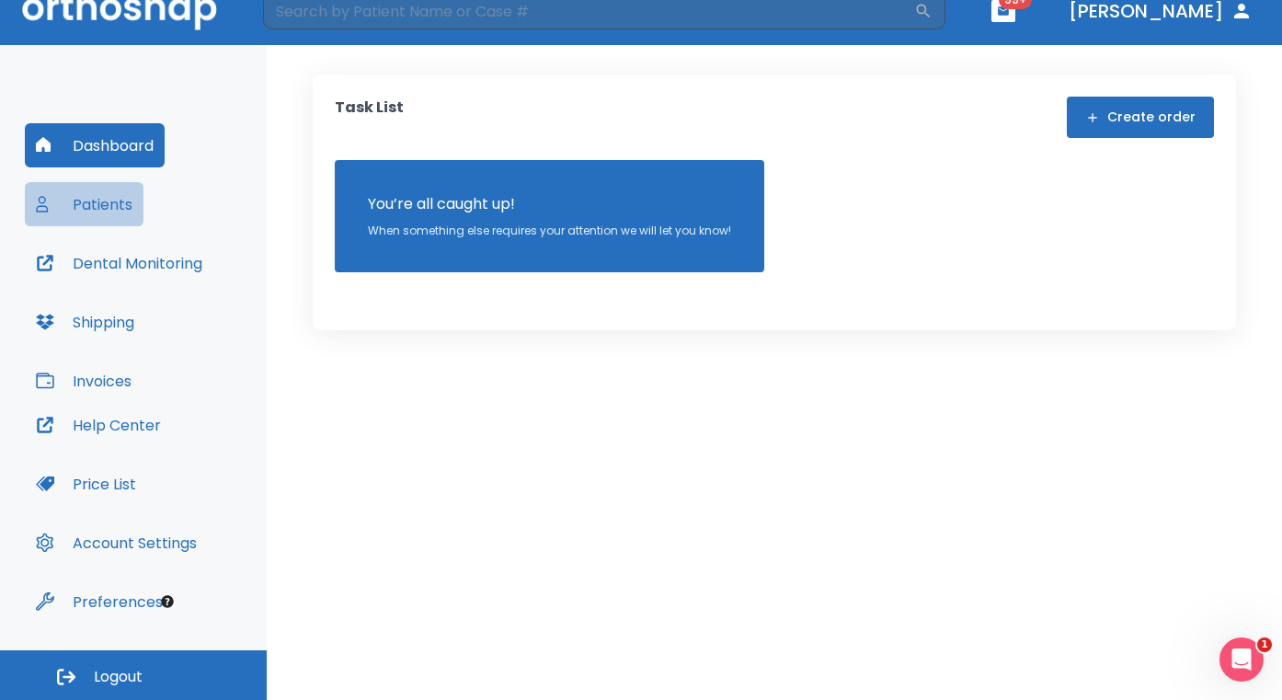
click at [118, 217] on button "Patients" at bounding box center [84, 204] width 119 height 44
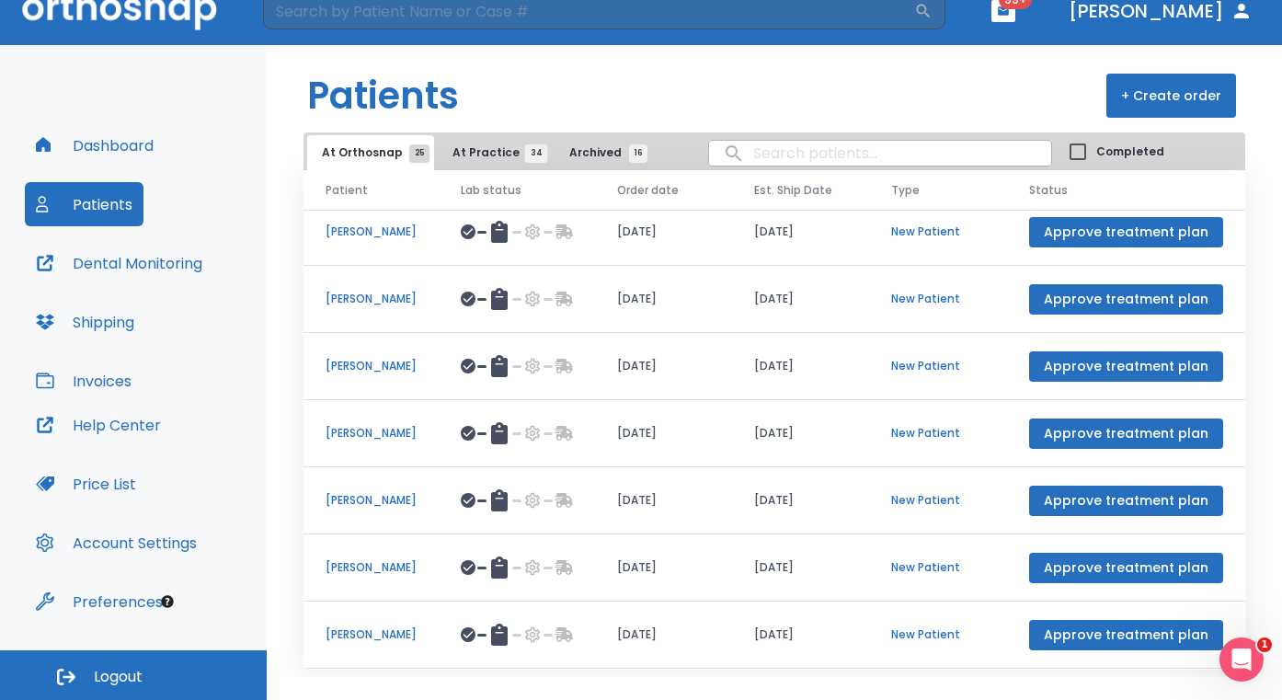
scroll to position [44, 0]
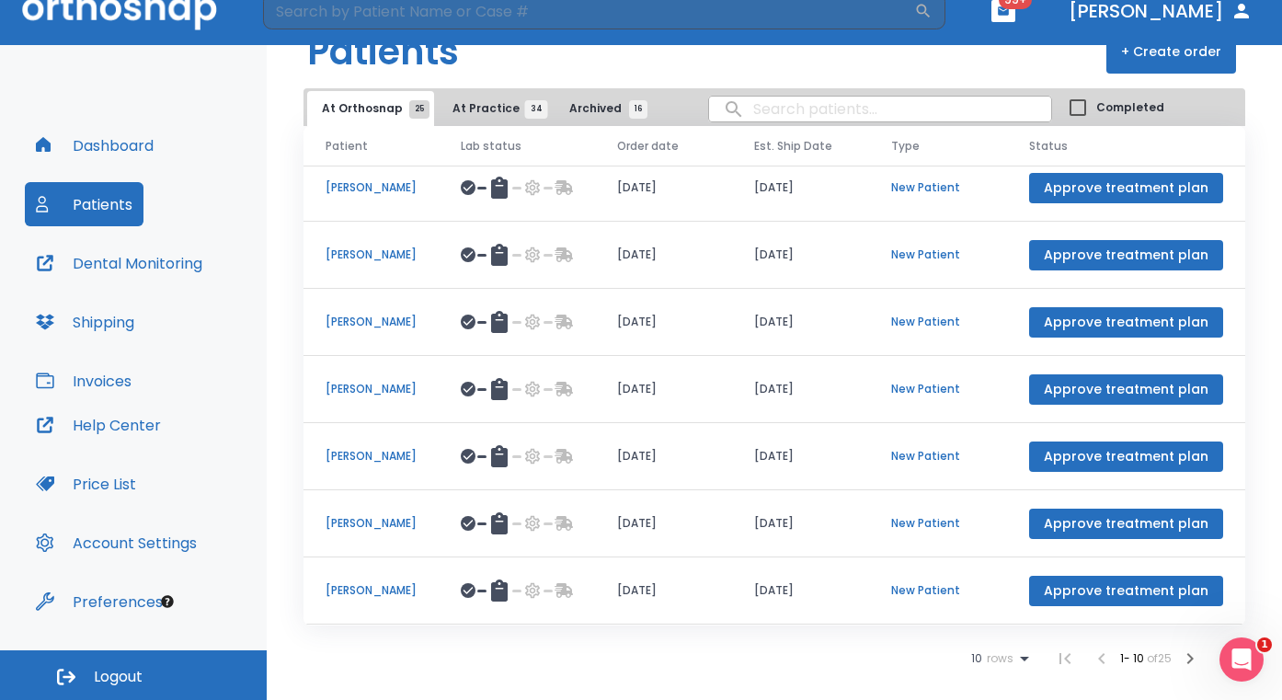
click at [1179, 663] on icon "button" at bounding box center [1190, 659] width 22 height 22
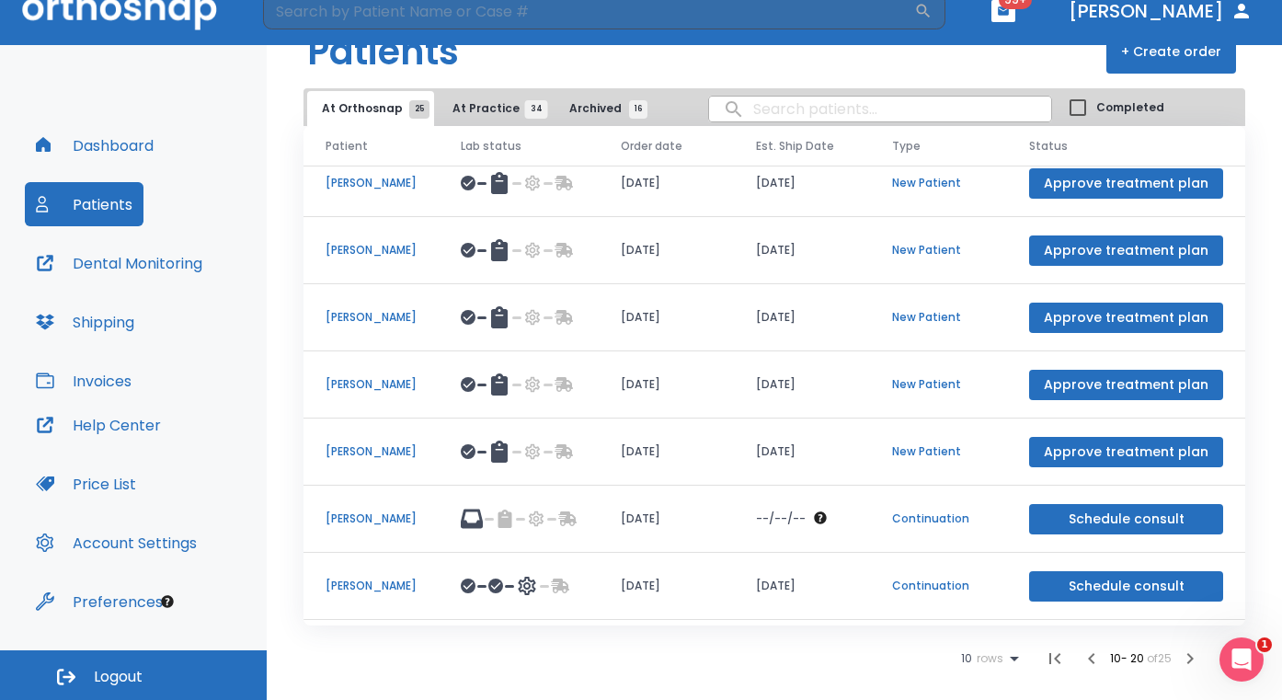
scroll to position [79, 0]
